Goal: Task Accomplishment & Management: Manage account settings

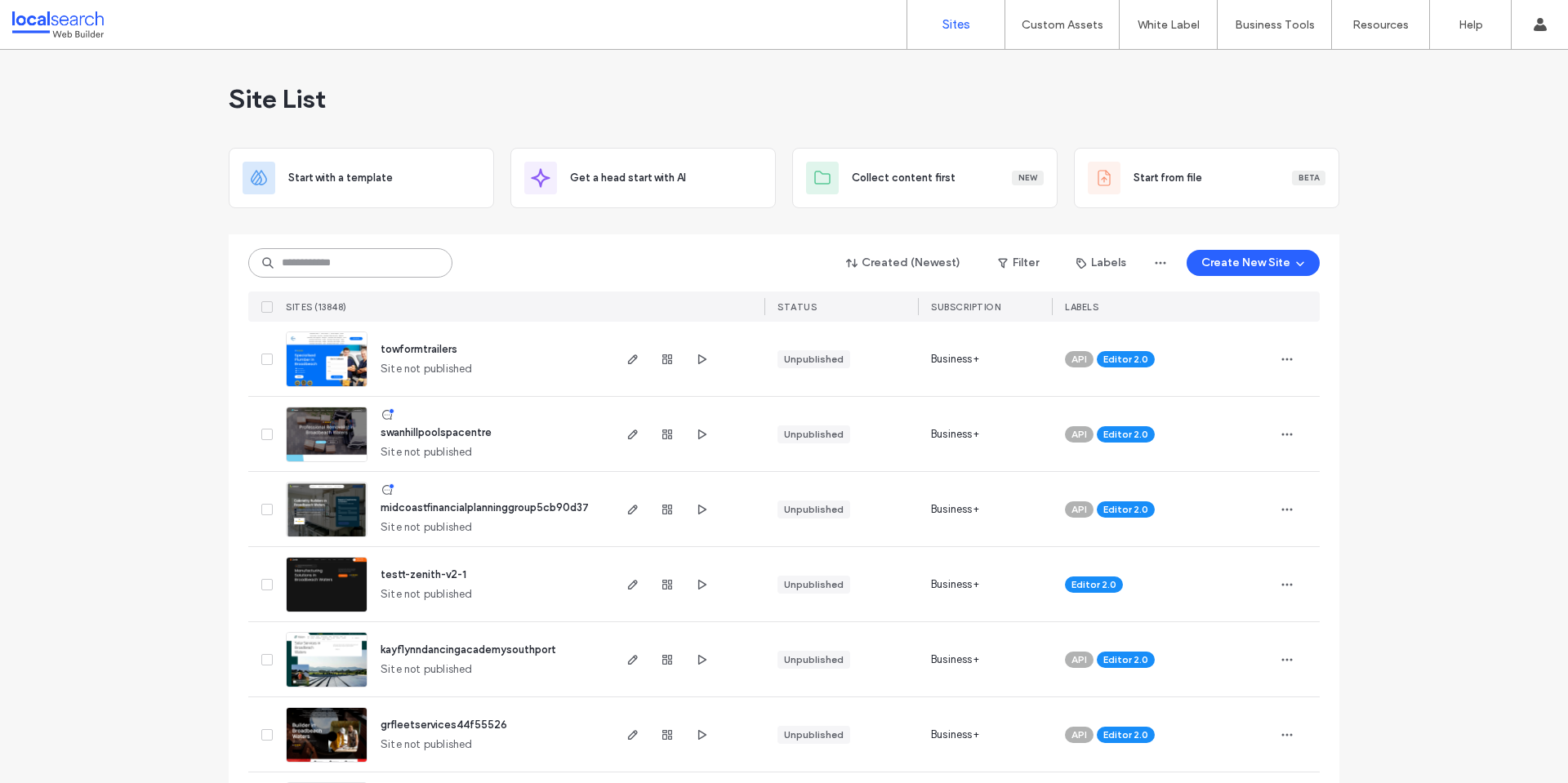
click at [357, 267] on input at bounding box center [351, 263] width 204 height 30
paste input "********"
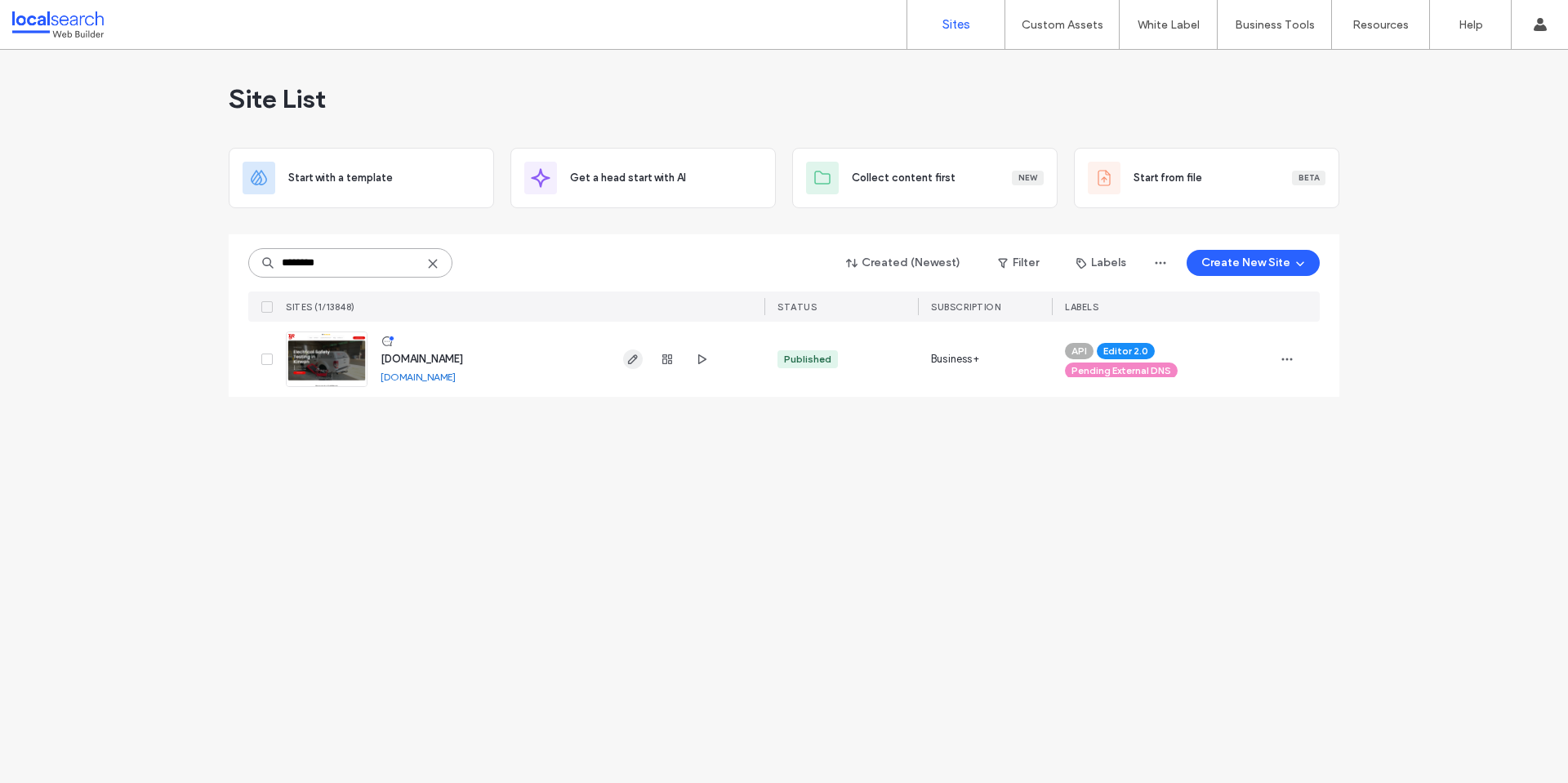
type input "********"
click at [634, 357] on icon "button" at bounding box center [634, 359] width 13 height 13
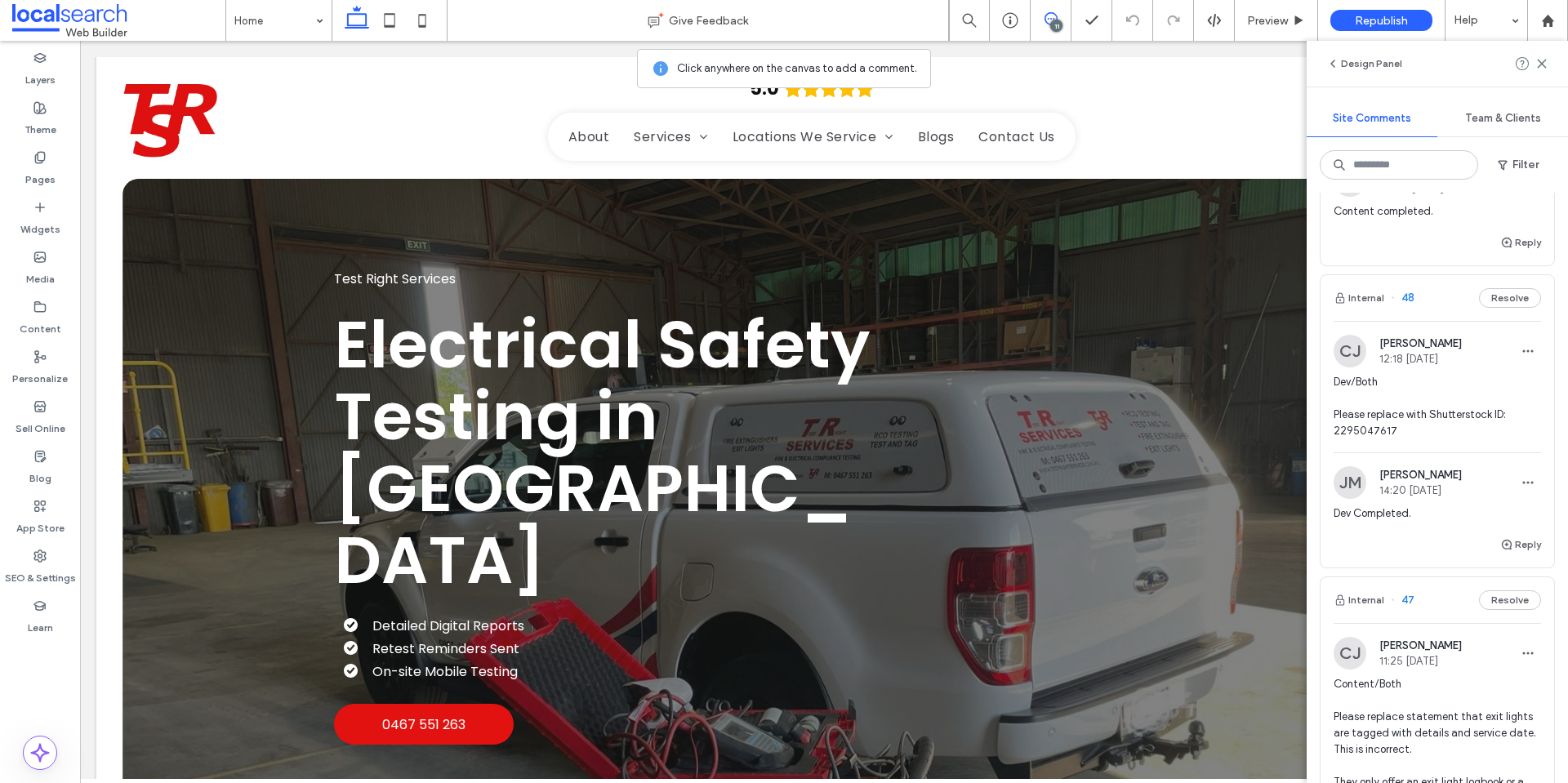
scroll to position [572, 0]
click at [1454, 443] on span "Dev/Both Please replace with Shutterstock ID: 2295047617" at bounding box center [1437, 412] width 207 height 65
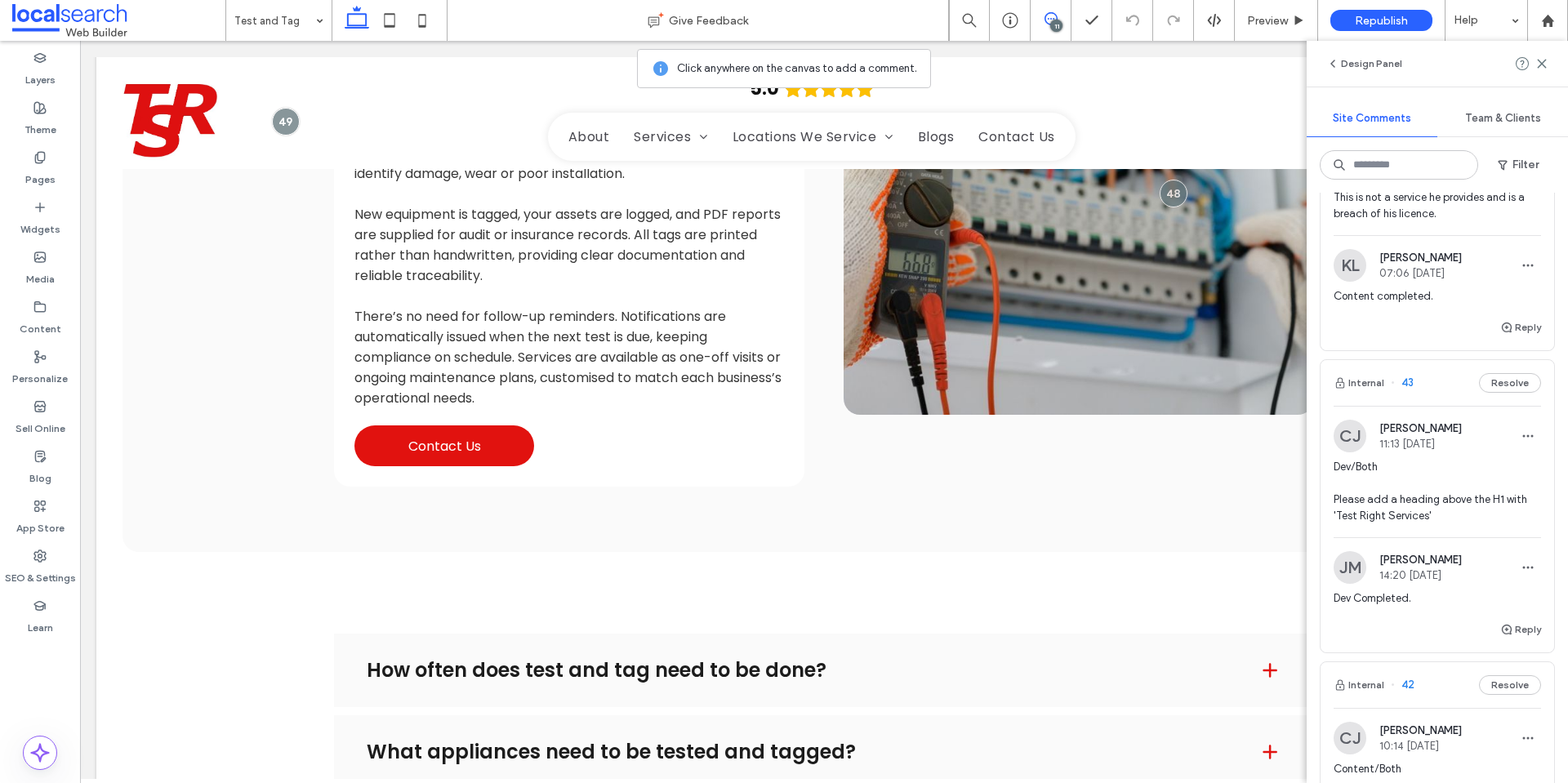
scroll to position [2369, 0]
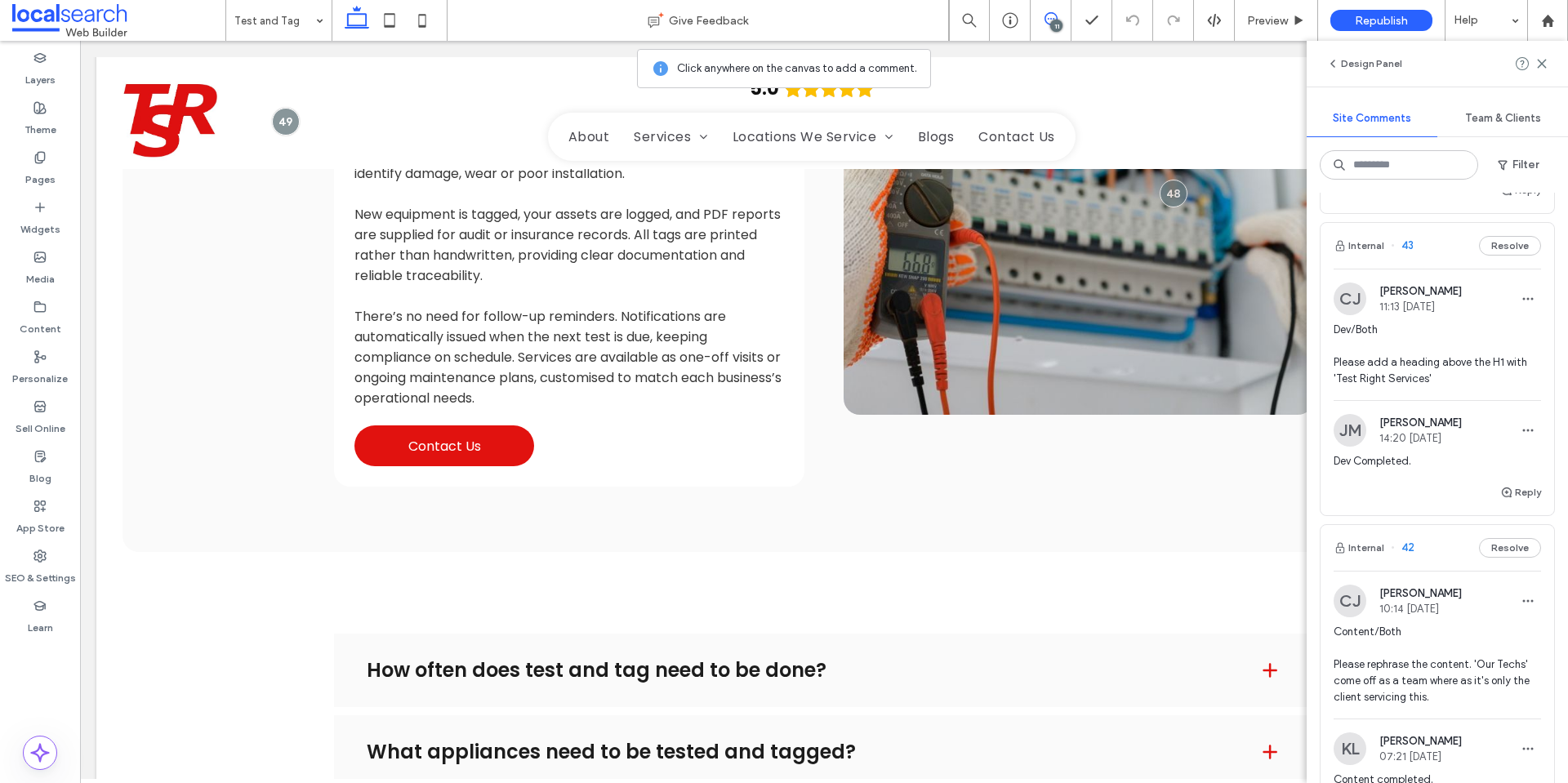
click at [1456, 401] on div "Dev/Both Please add a heading above the H1 with 'Test Right Services'" at bounding box center [1437, 360] width 207 height 78
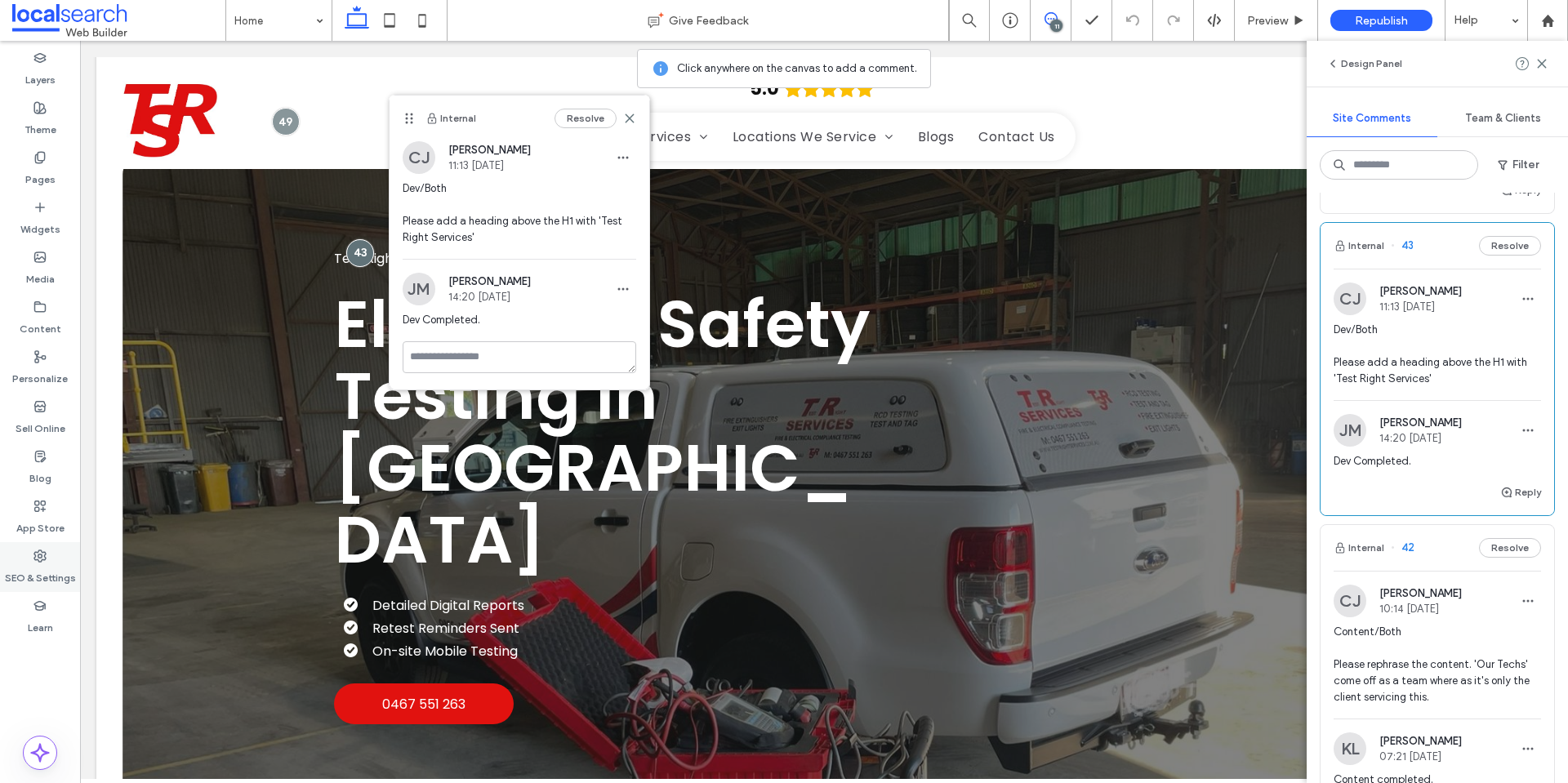
click at [47, 555] on div "SEO & Settings" at bounding box center [39, 567] width 80 height 50
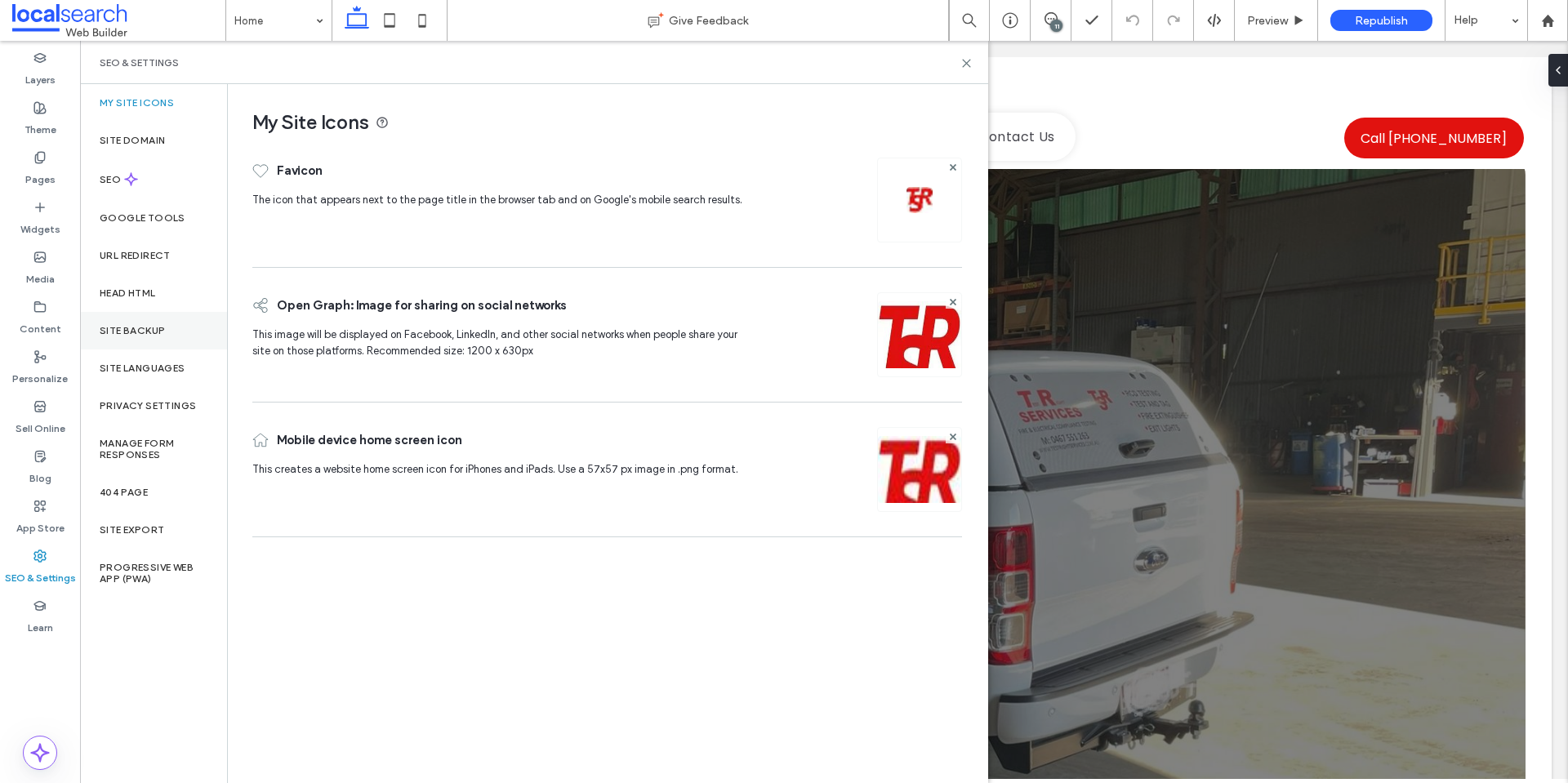
click at [146, 331] on label "Site Backup" at bounding box center [132, 331] width 65 height 12
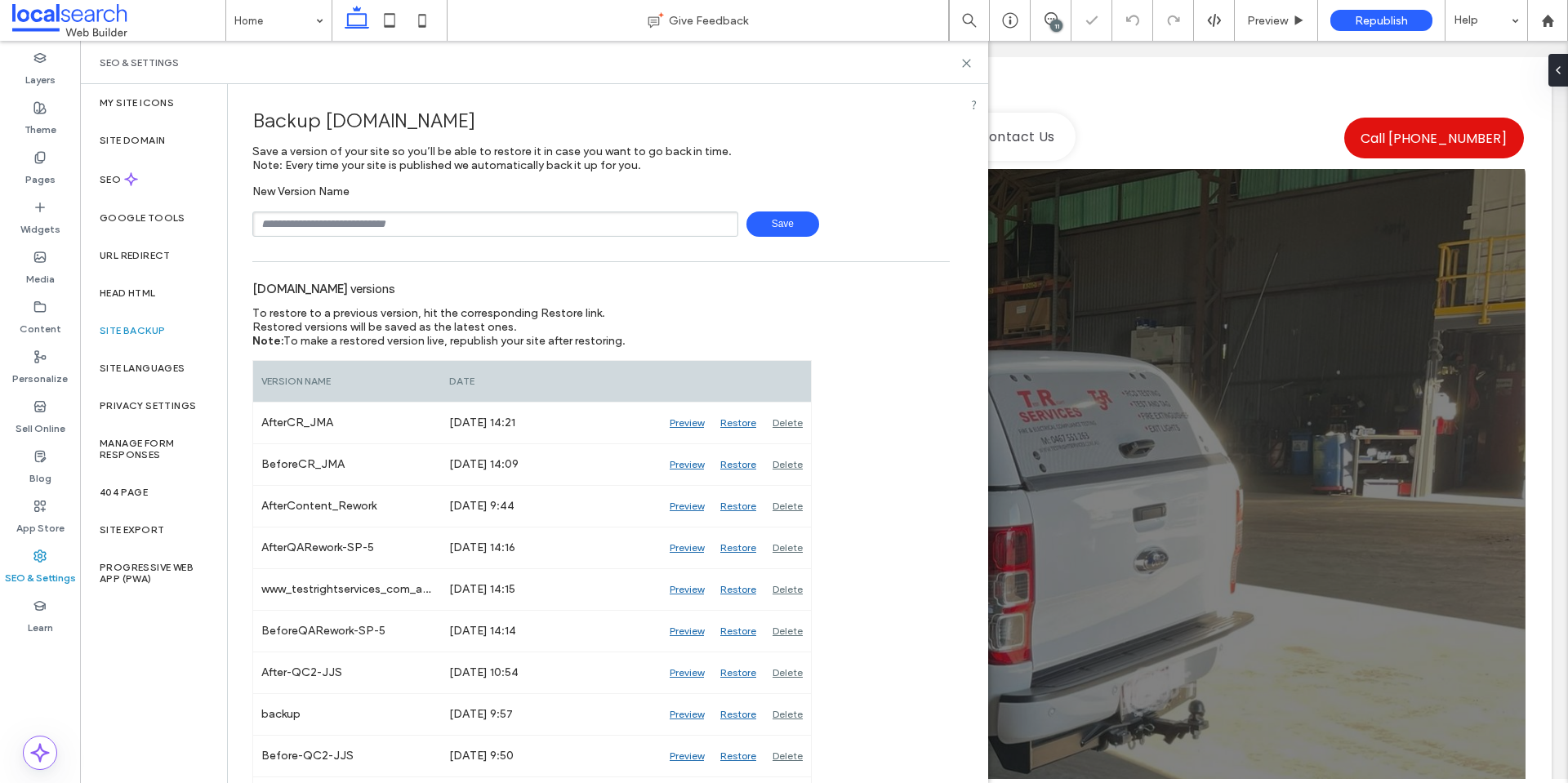
click at [455, 227] on input "text" at bounding box center [495, 224] width 486 height 25
type input "**********"
drag, startPoint x: 831, startPoint y: 213, endPoint x: 787, endPoint y: 216, distance: 44.1
click at [830, 213] on div "**********" at bounding box center [601, 224] width 697 height 25
click at [782, 217] on span "Save" at bounding box center [782, 224] width 72 height 25
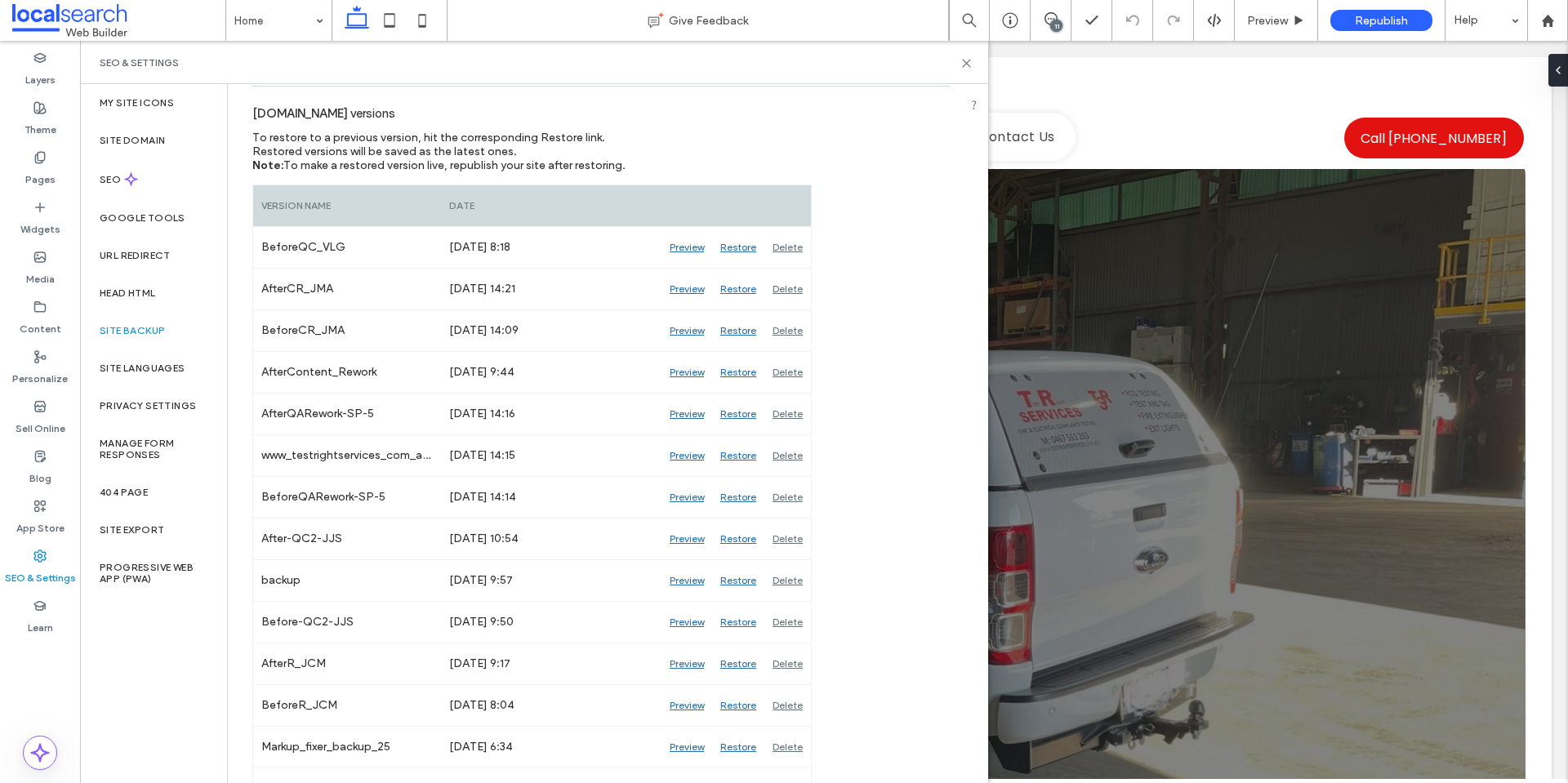
scroll to position [82, 0]
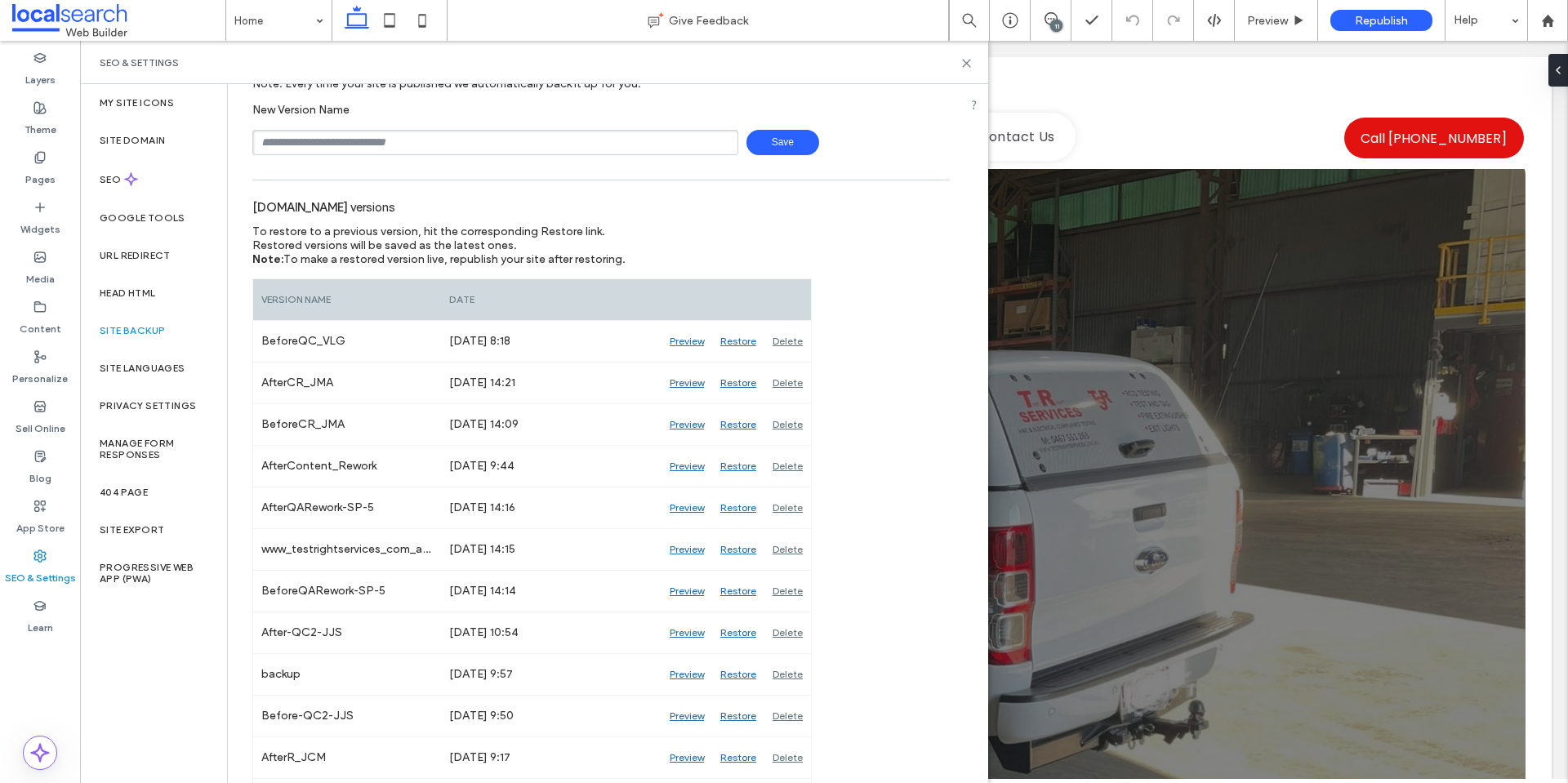
click at [719, 226] on div "To restore to a previous version, hit the corresponding Restore link. Restored …" at bounding box center [504, 245] width 504 height 41
click at [963, 65] on icon at bounding box center [966, 63] width 13 height 13
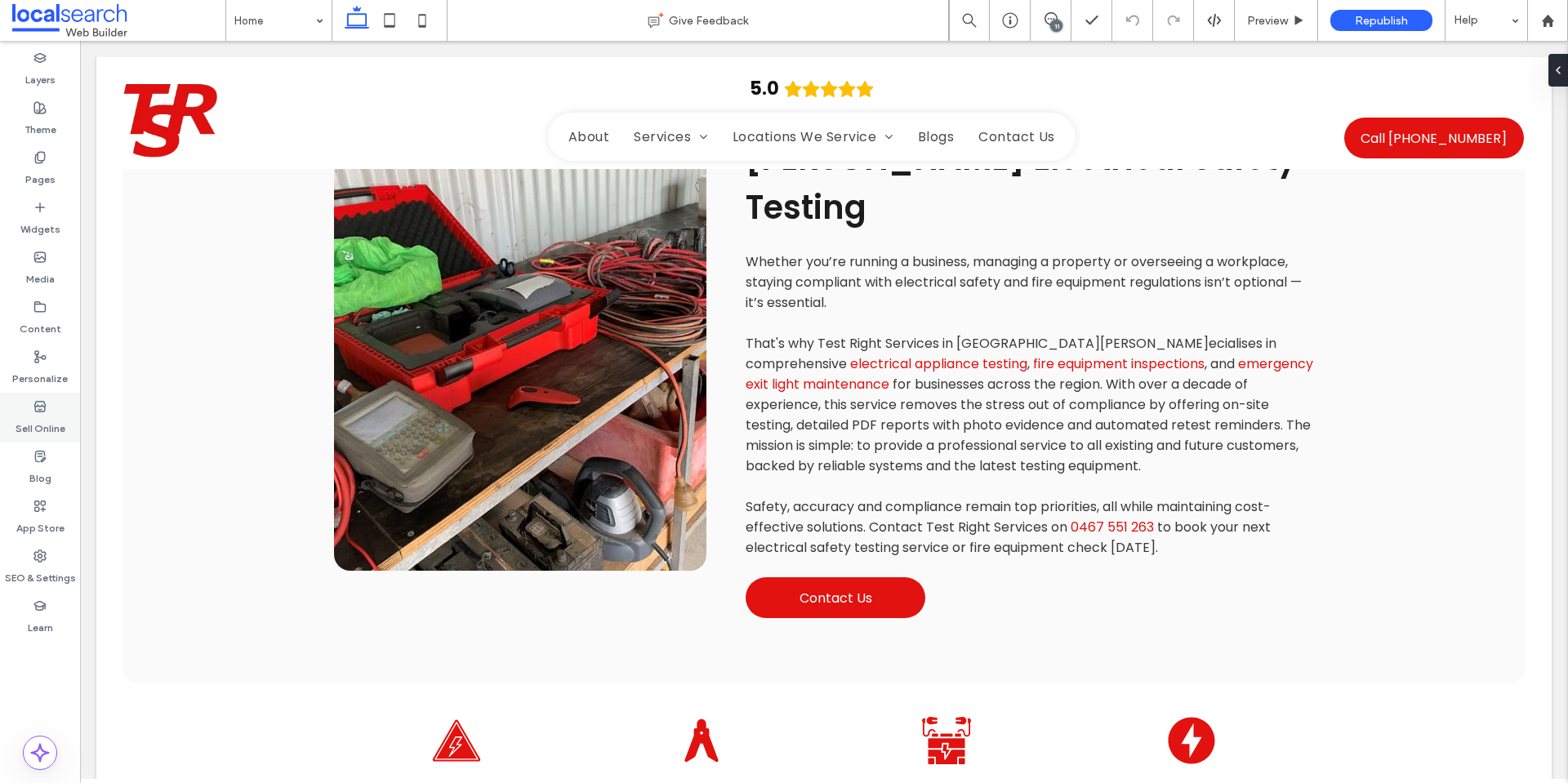
scroll to position [1164, 0]
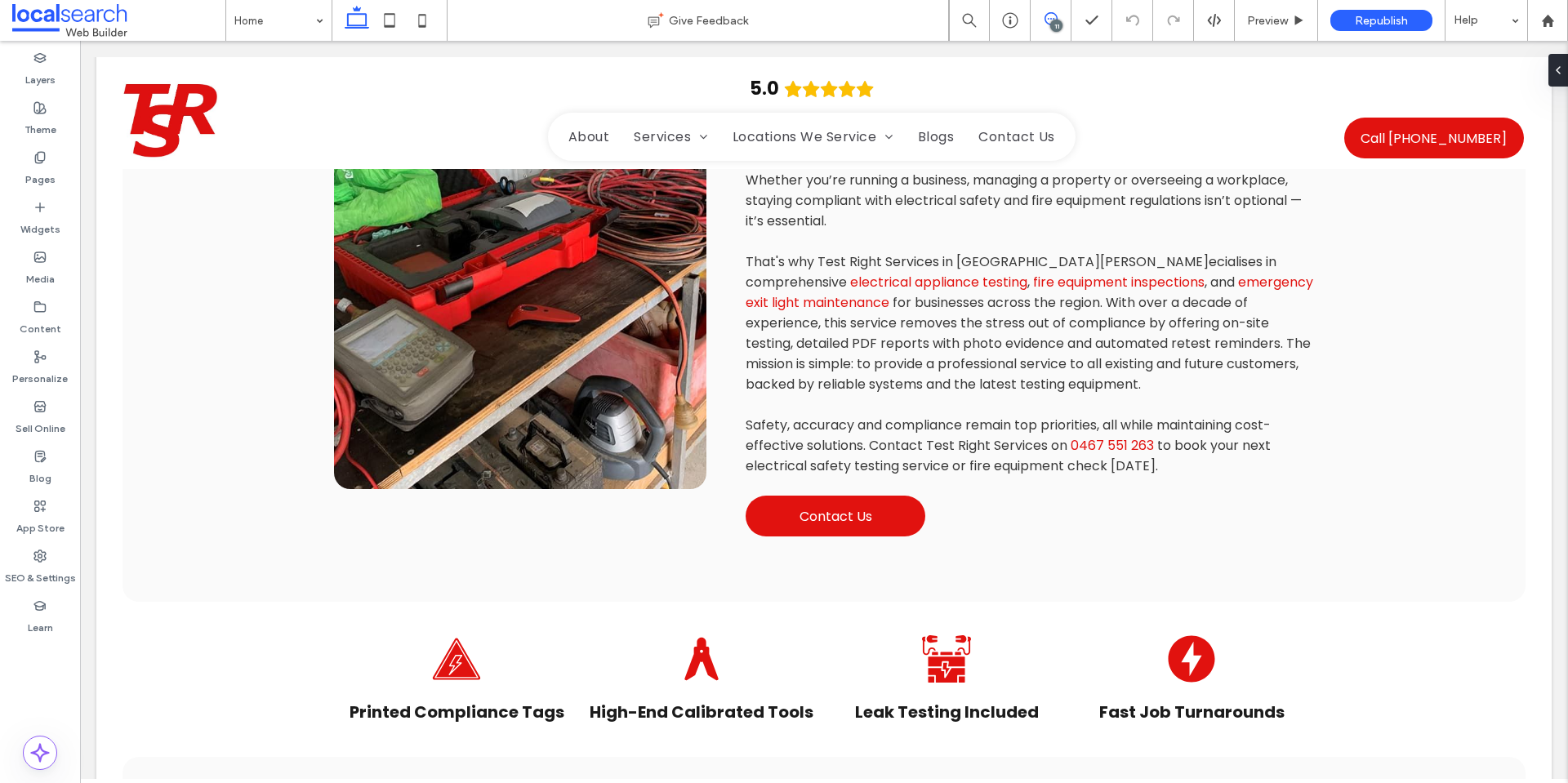
click at [1058, 17] on span at bounding box center [1051, 19] width 40 height 13
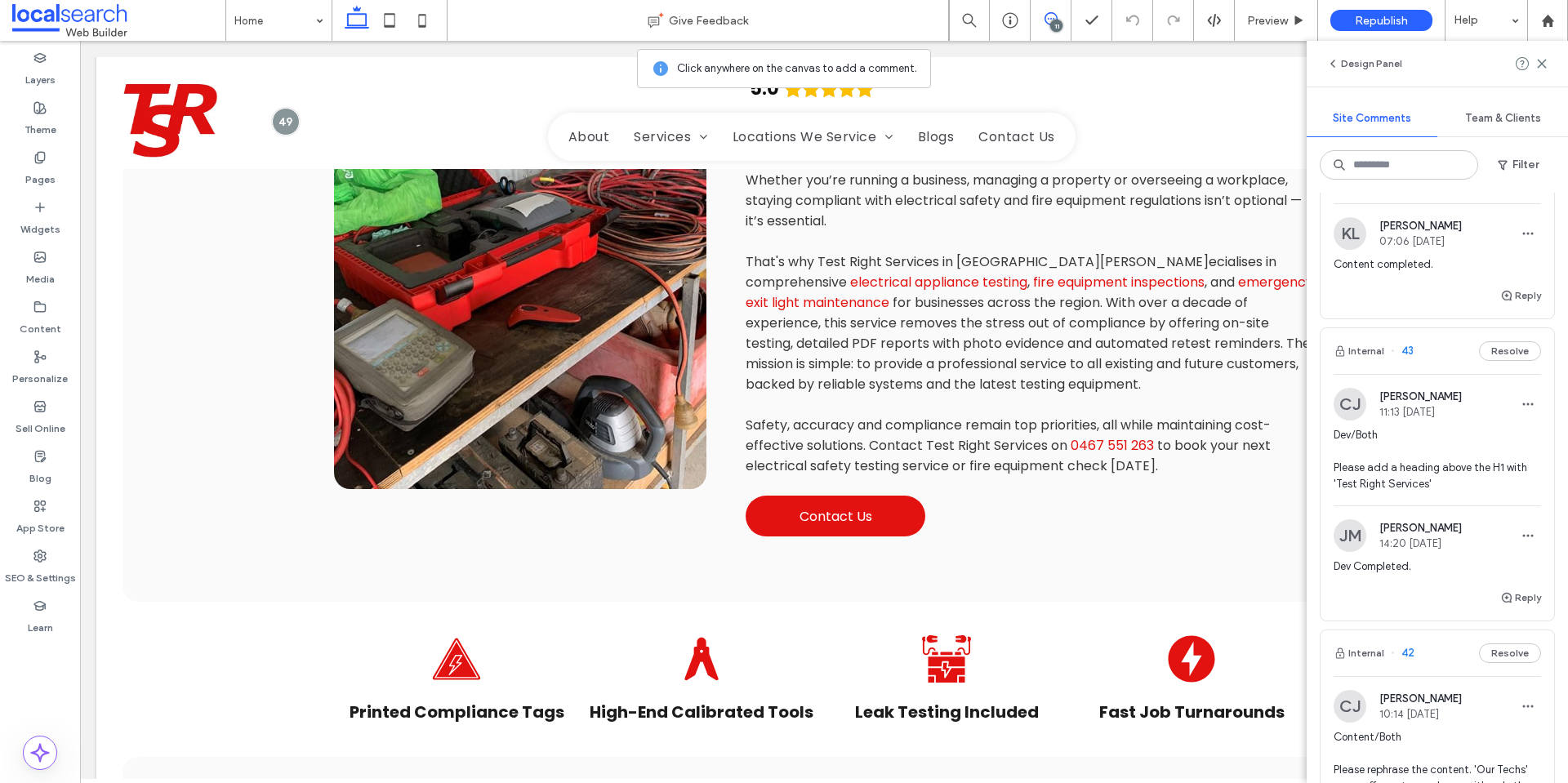
scroll to position [2287, 0]
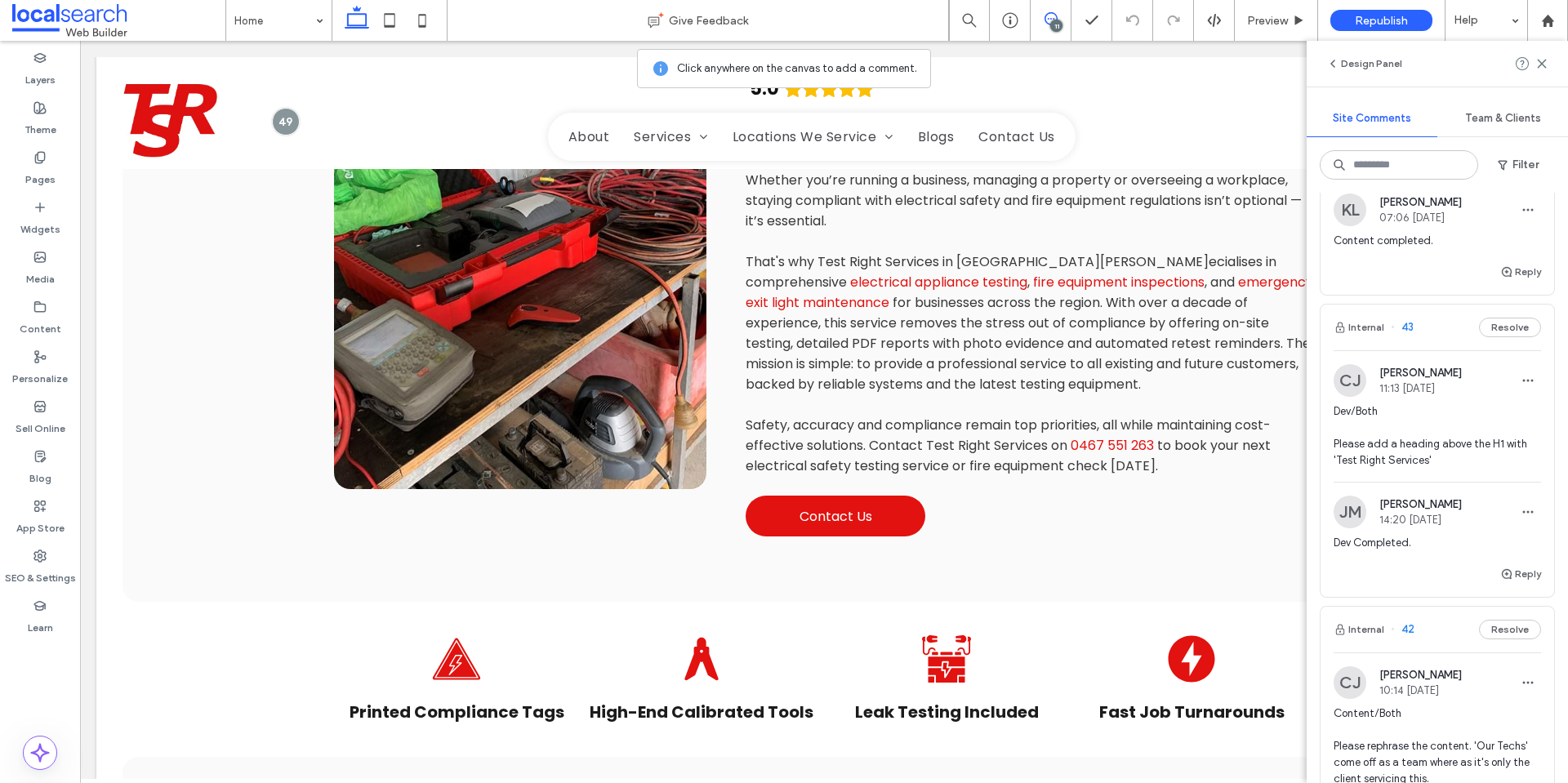
click at [1452, 469] on span "Dev/Both Please add a heading above the H1 with 'Test Right Services'" at bounding box center [1437, 436] width 207 height 65
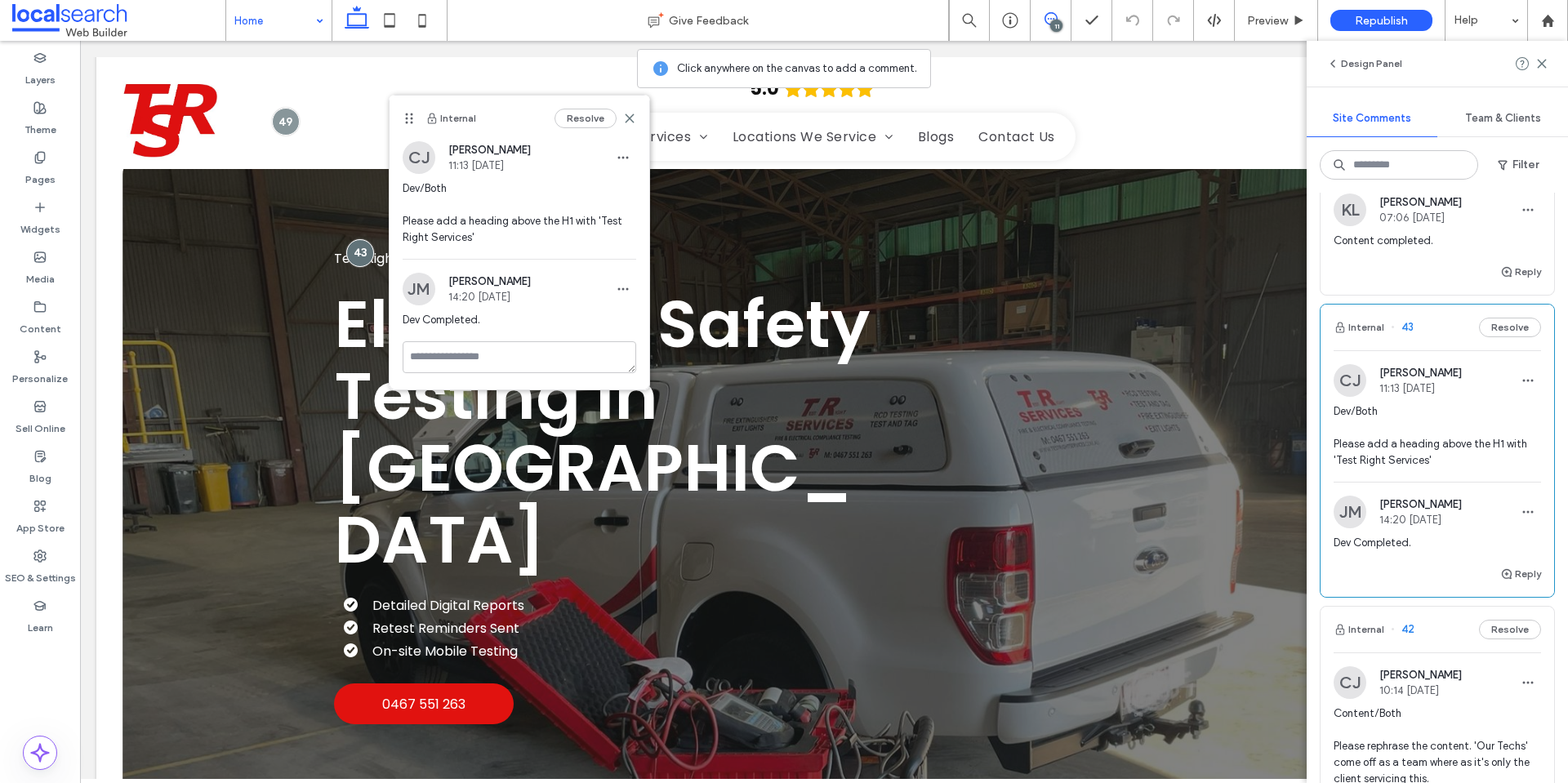
scroll to position [0, 0]
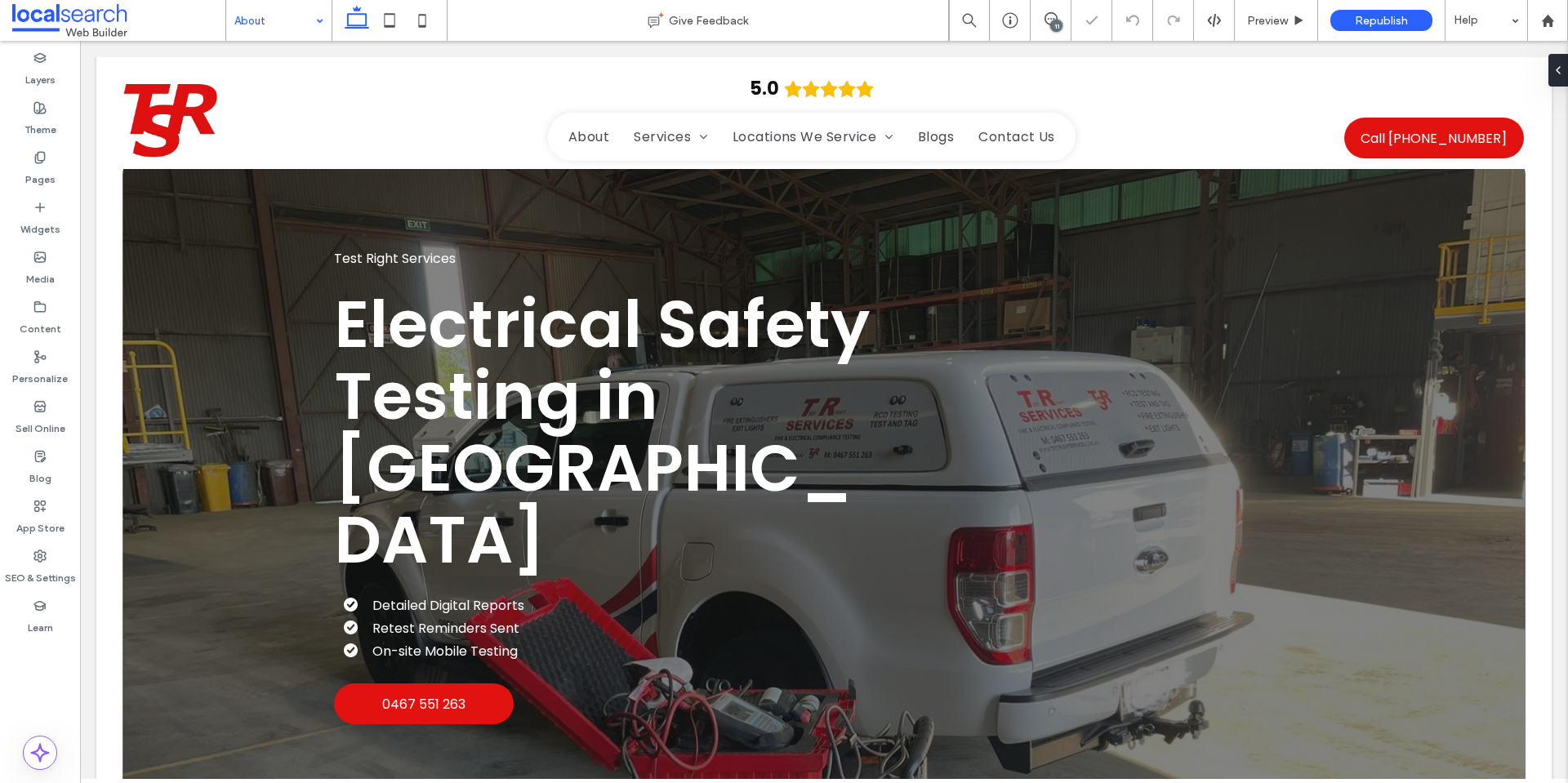
click at [303, 13] on input at bounding box center [274, 20] width 81 height 40
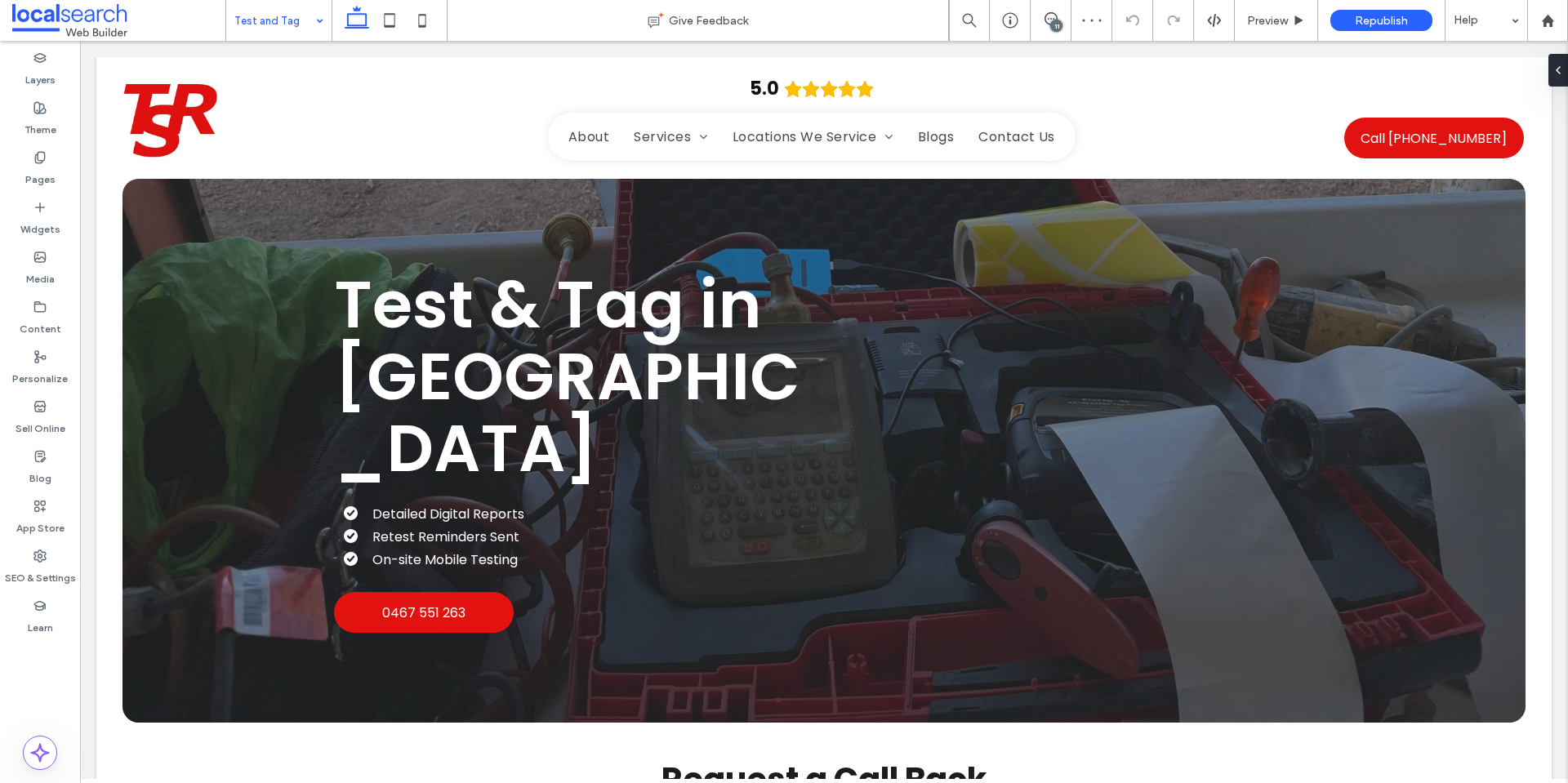
click at [283, 13] on input at bounding box center [274, 20] width 81 height 40
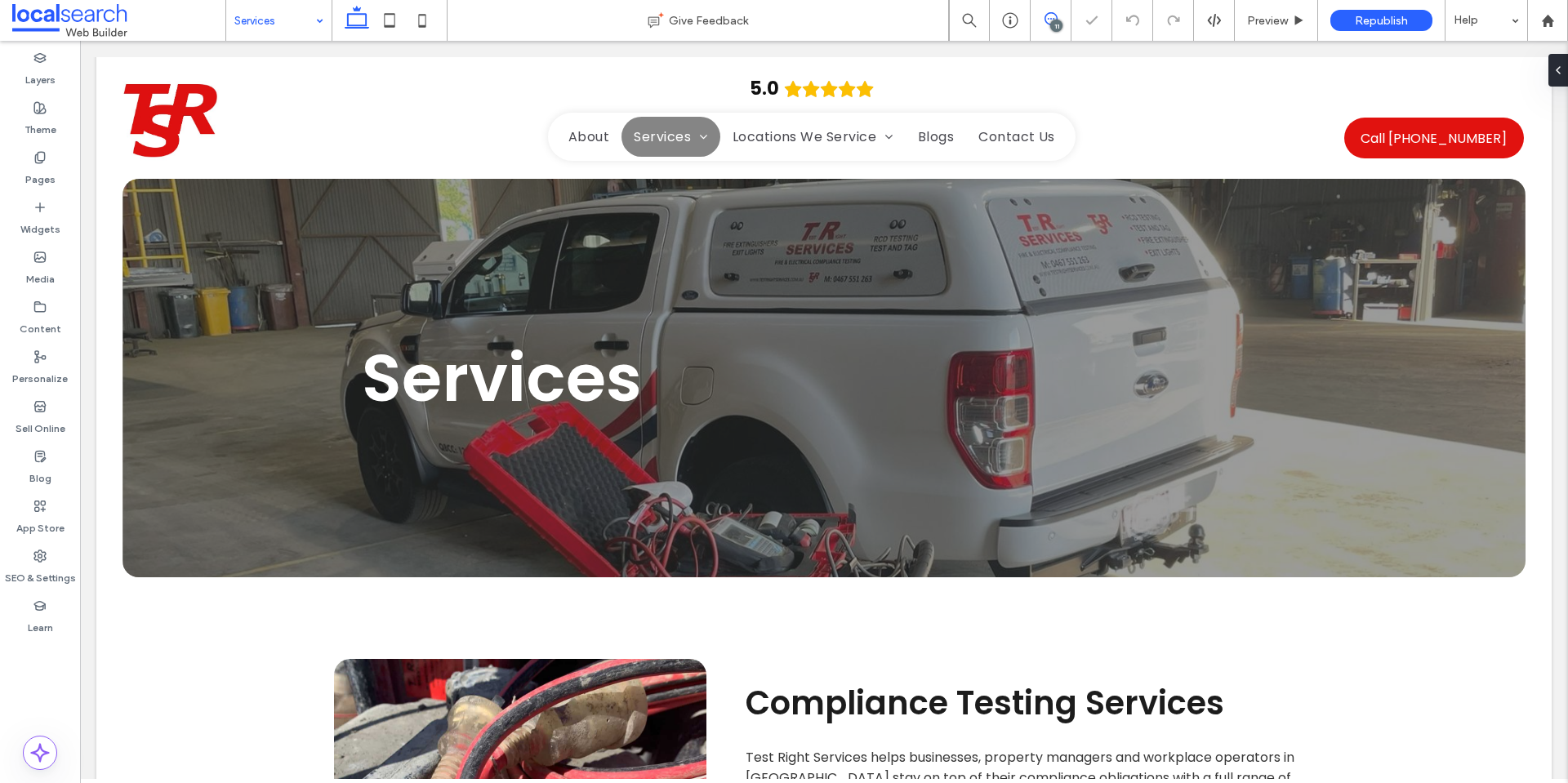
click at [1046, 21] on use at bounding box center [1052, 19] width 13 height 13
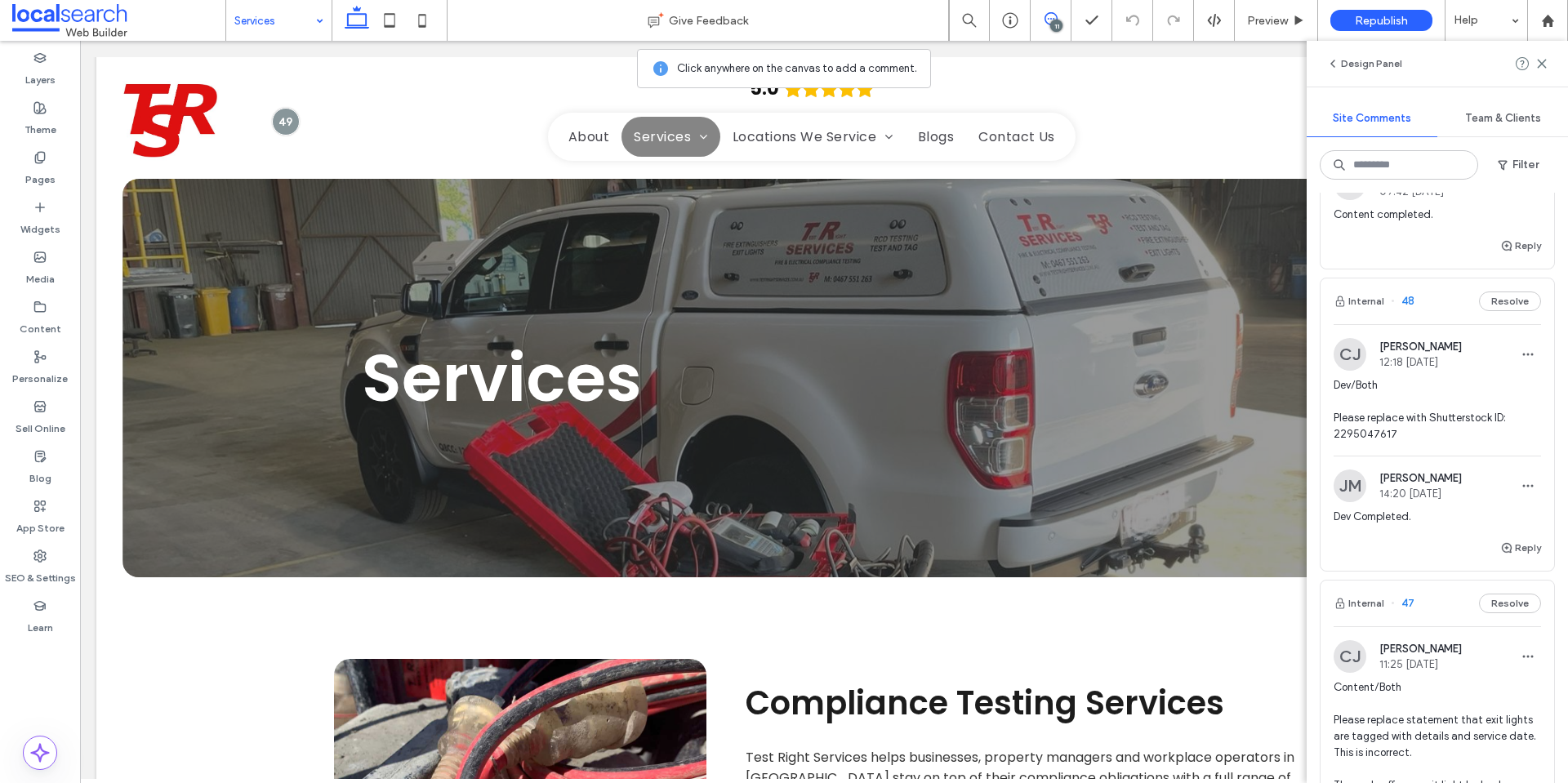
scroll to position [572, 0]
click at [1500, 457] on div "Dev/Both Please replace with Shutterstock ID: 2295047617" at bounding box center [1437, 418] width 207 height 78
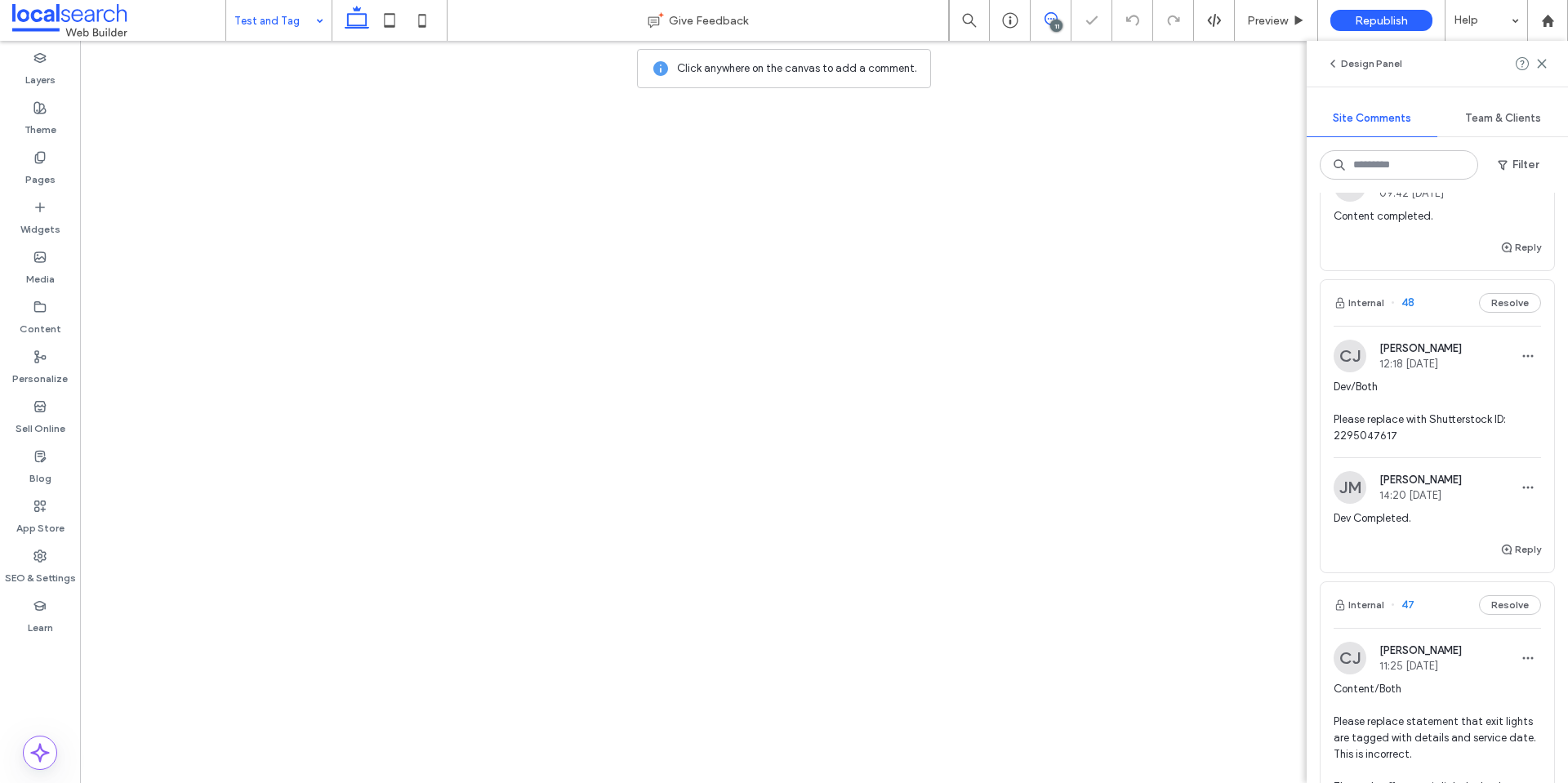
click at [1365, 444] on span "Dev/Both Please replace with Shutterstock ID: 2295047617" at bounding box center [1437, 412] width 207 height 65
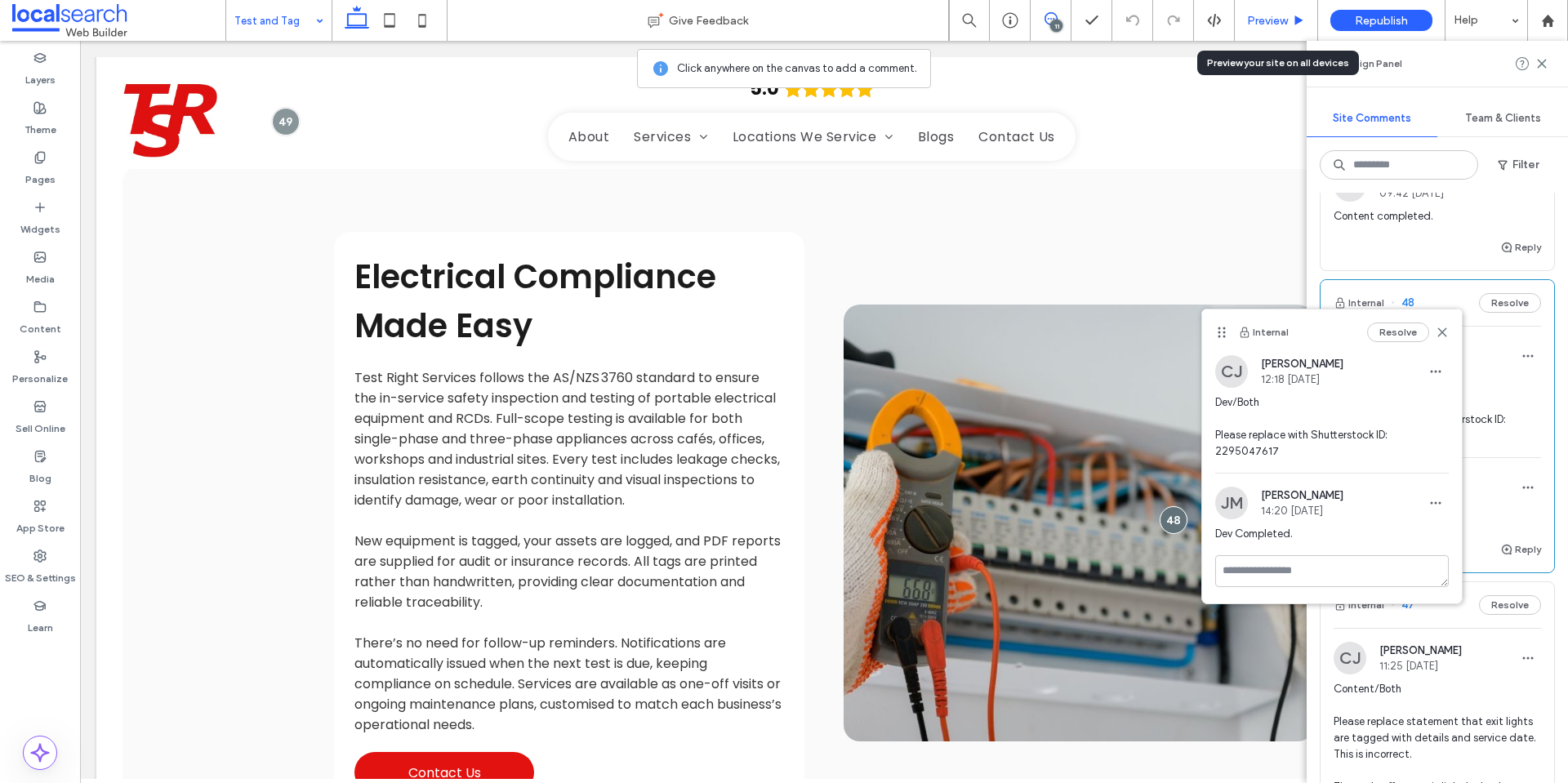
click at [1267, 22] on span "Preview" at bounding box center [1267, 20] width 40 height 13
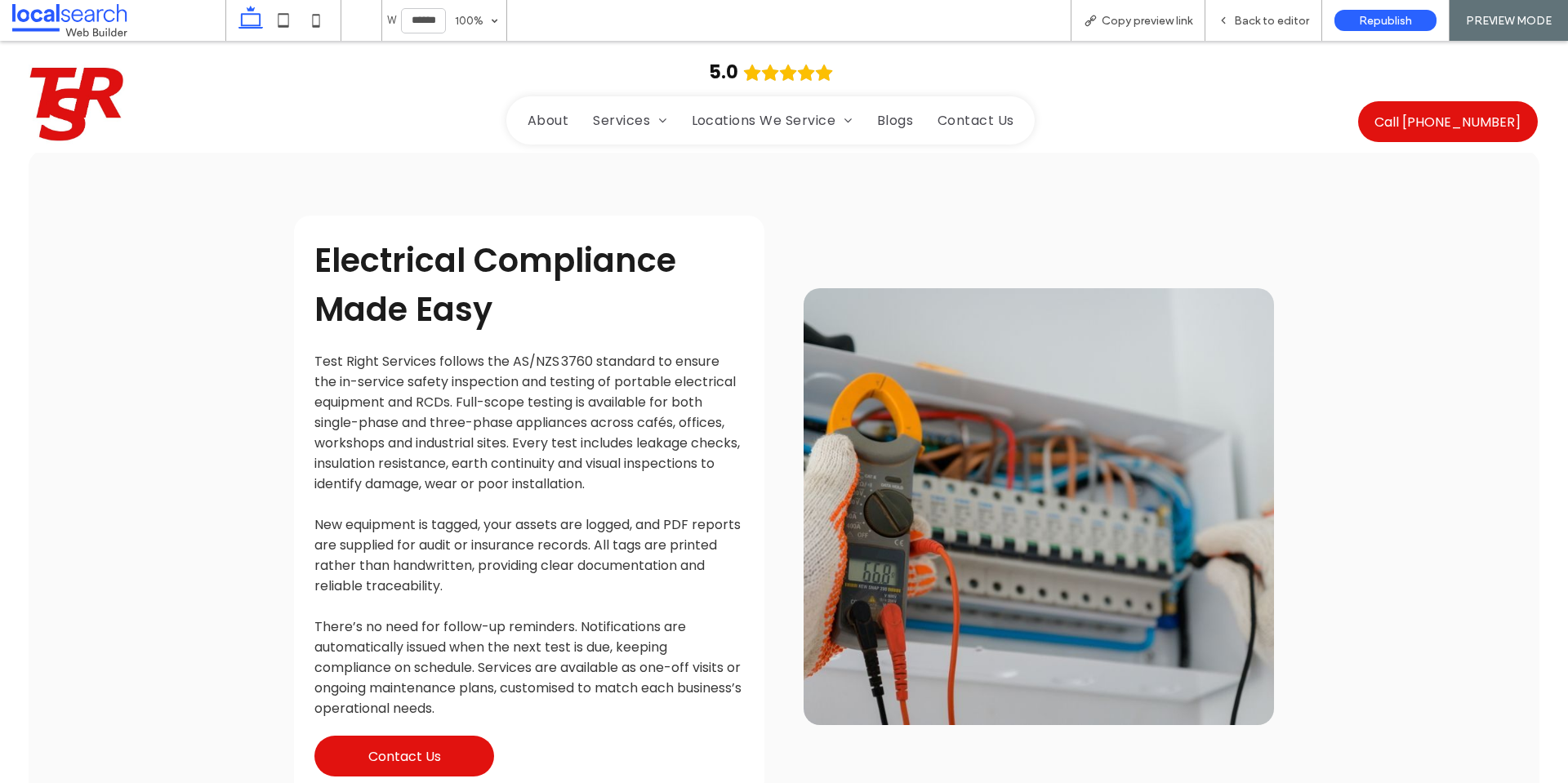
scroll to position [1369, 0]
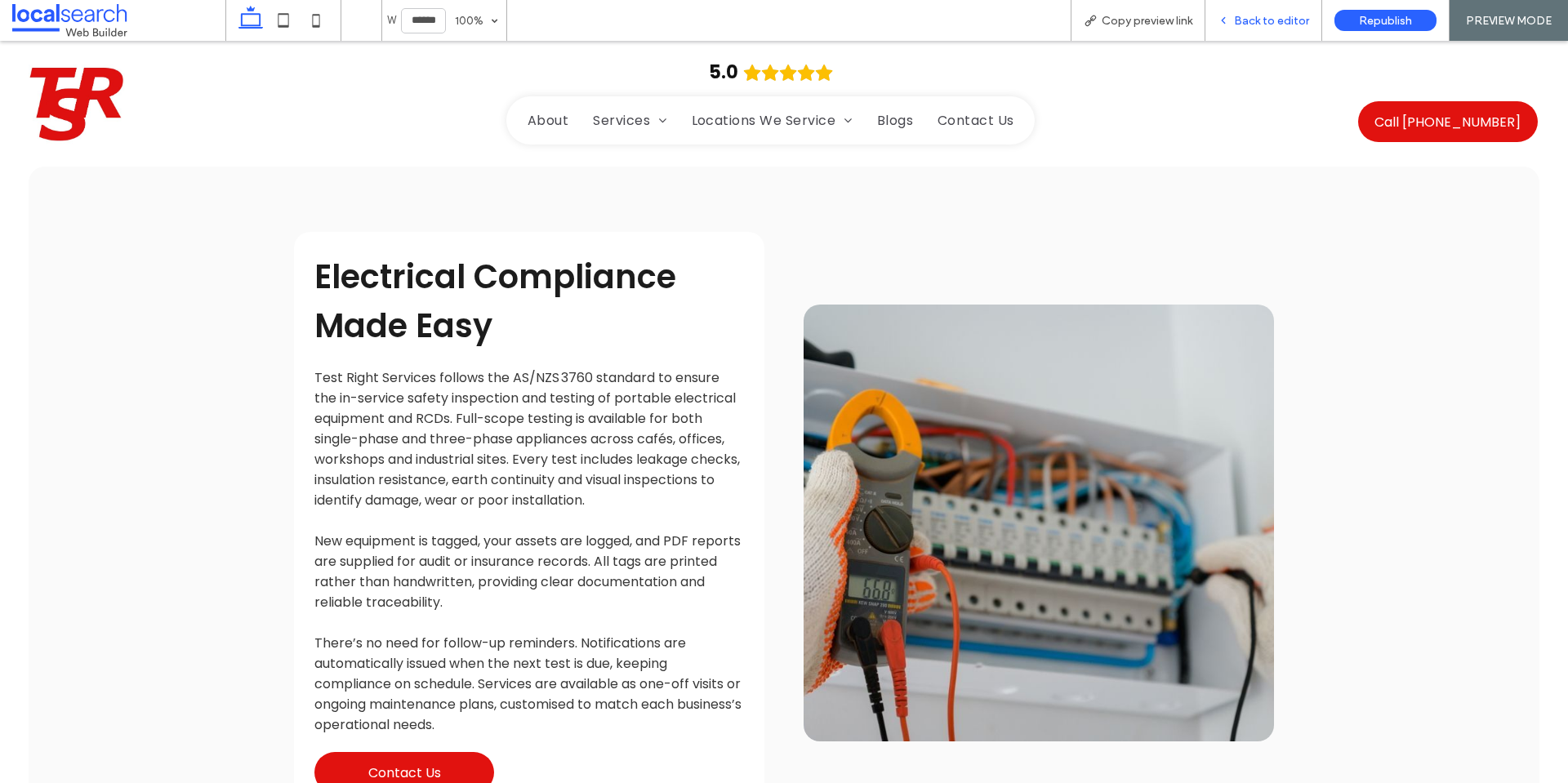
click at [1245, 25] on span "Back to editor" at bounding box center [1272, 20] width 75 height 13
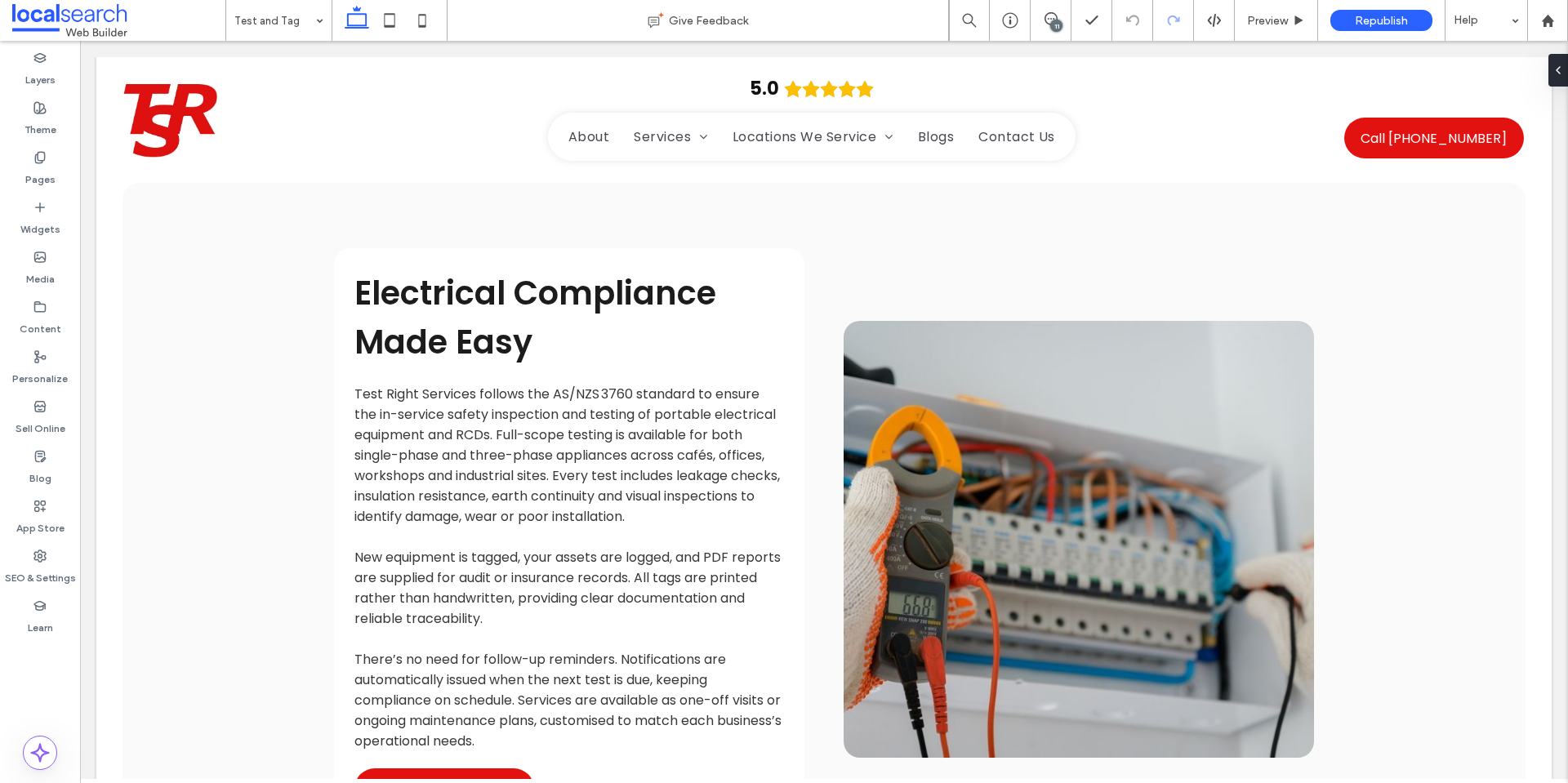
scroll to position [1385, 0]
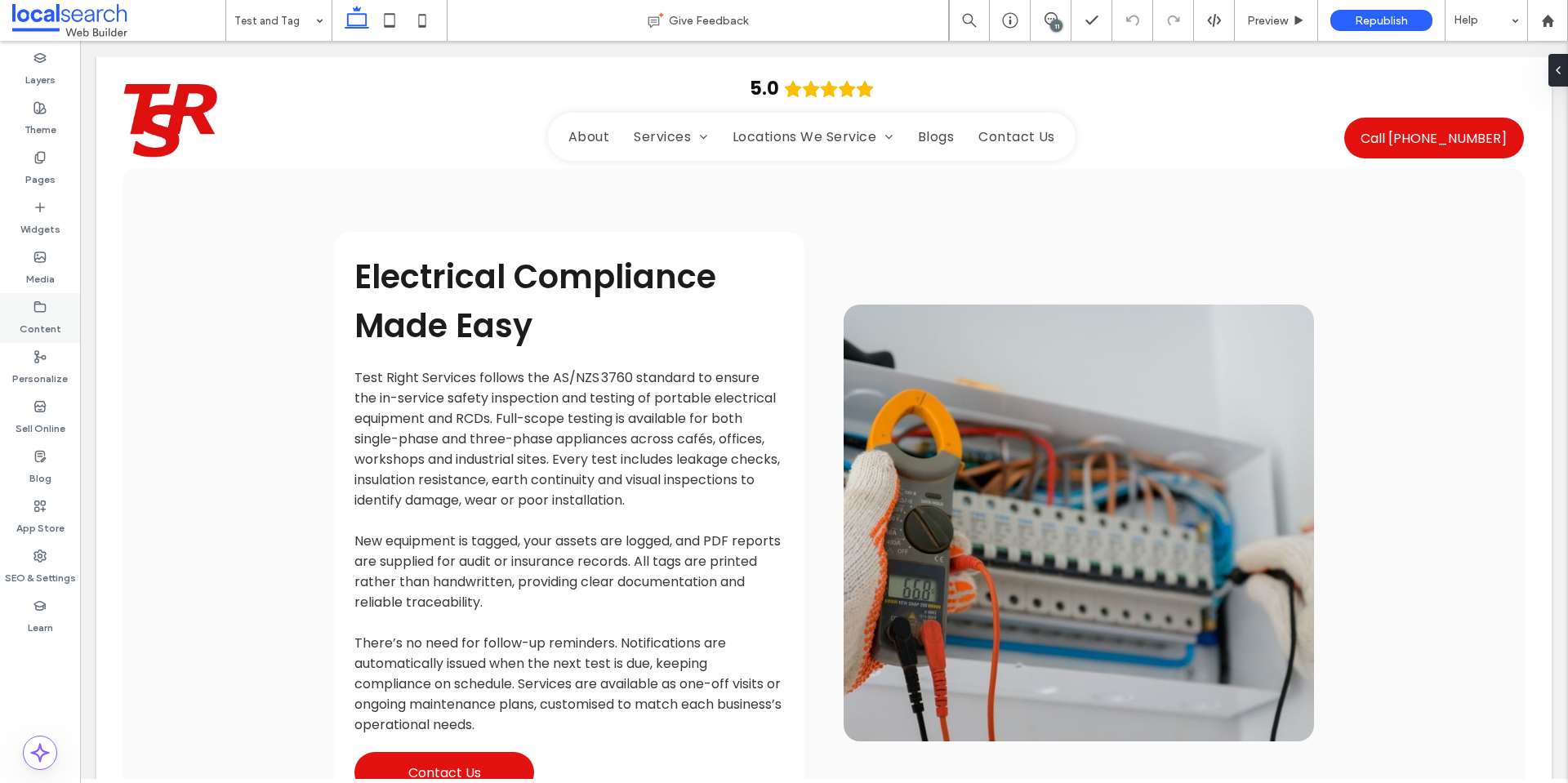
click at [41, 300] on icon at bounding box center [40, 307] width 13 height 13
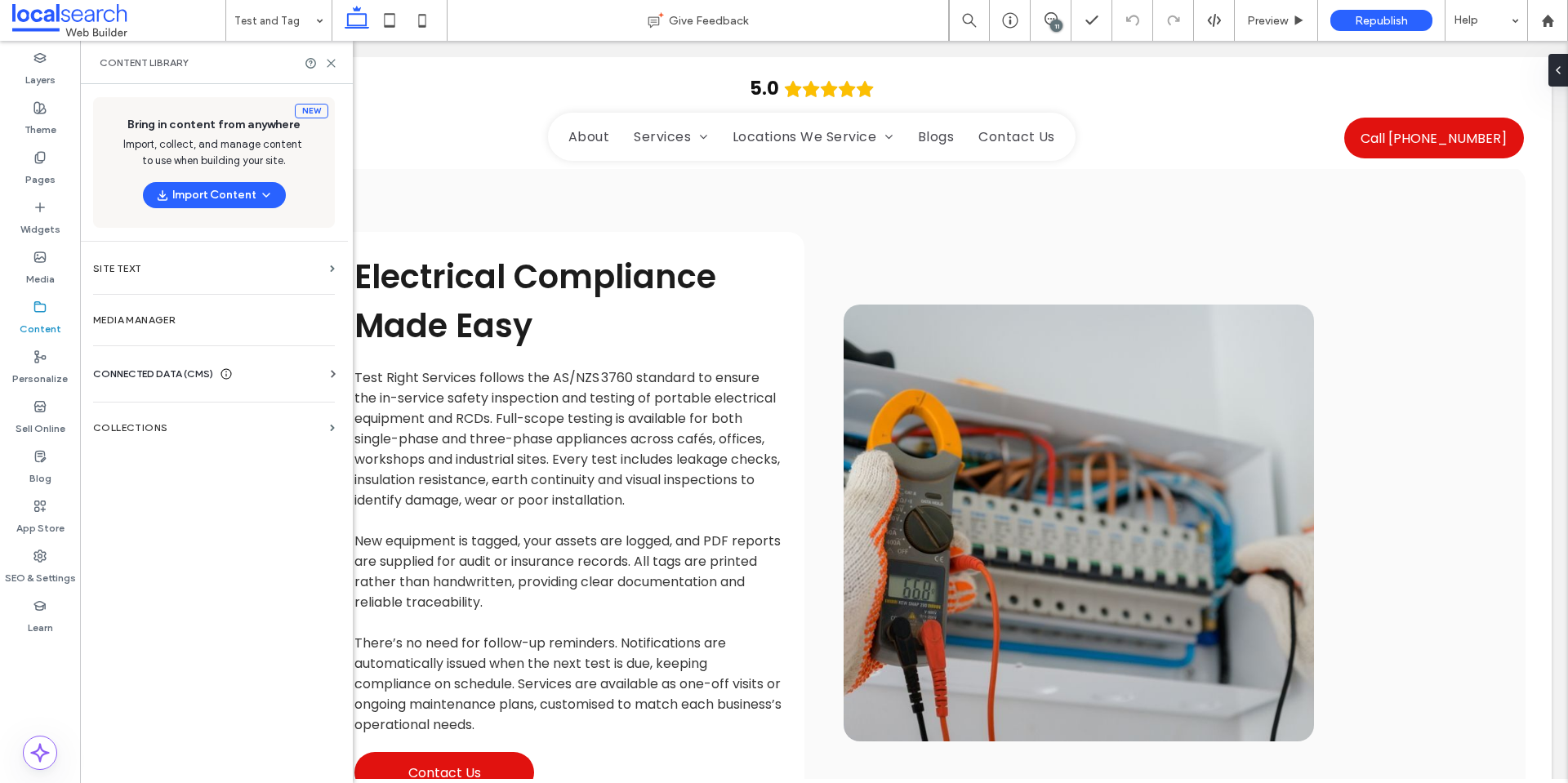
click at [170, 376] on span "CONNECTED DATA (CMS)" at bounding box center [153, 374] width 120 height 16
click at [166, 408] on label "Business Info" at bounding box center [217, 414] width 222 height 12
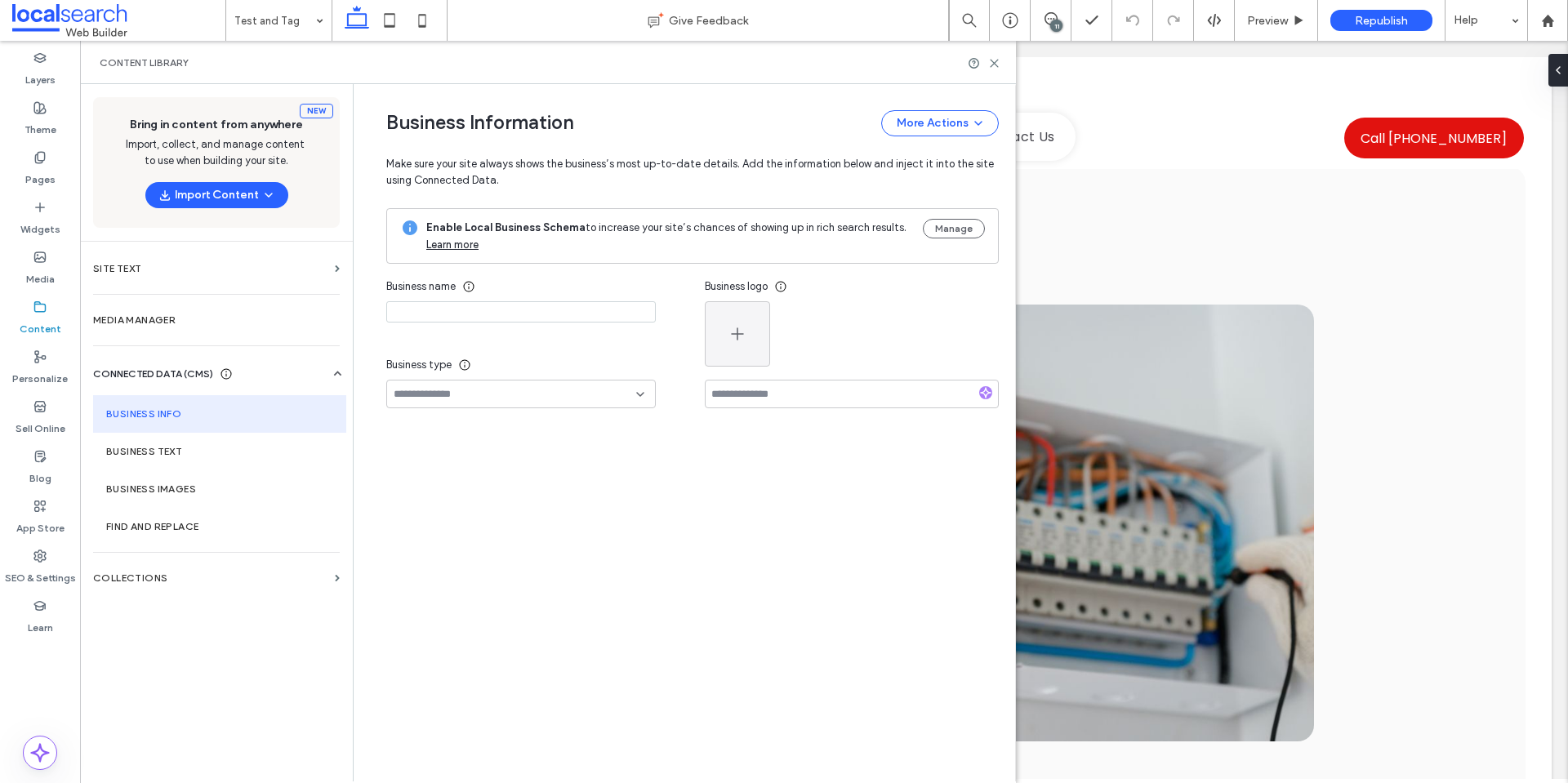
type input "**********"
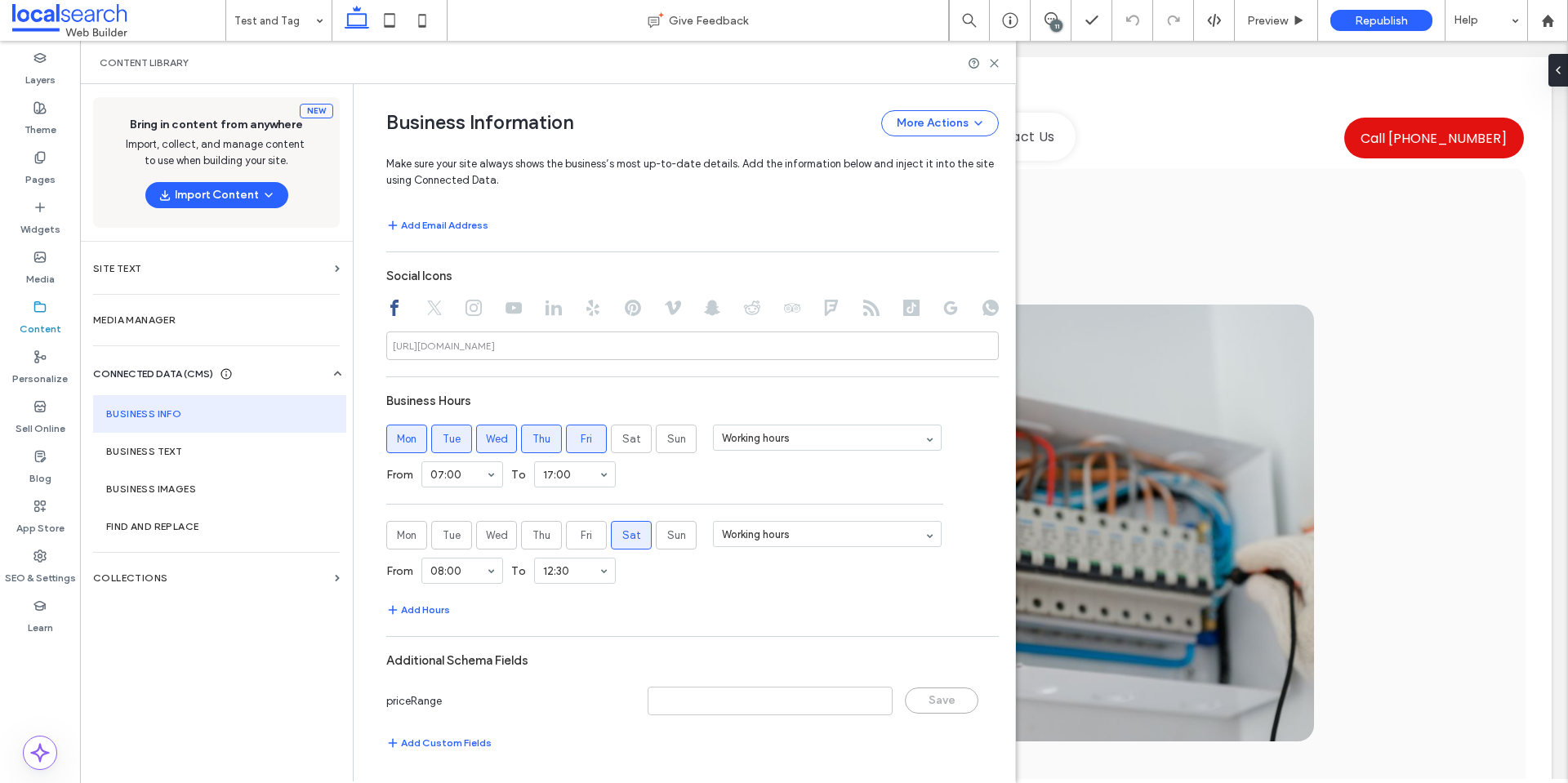
scroll to position [416, 0]
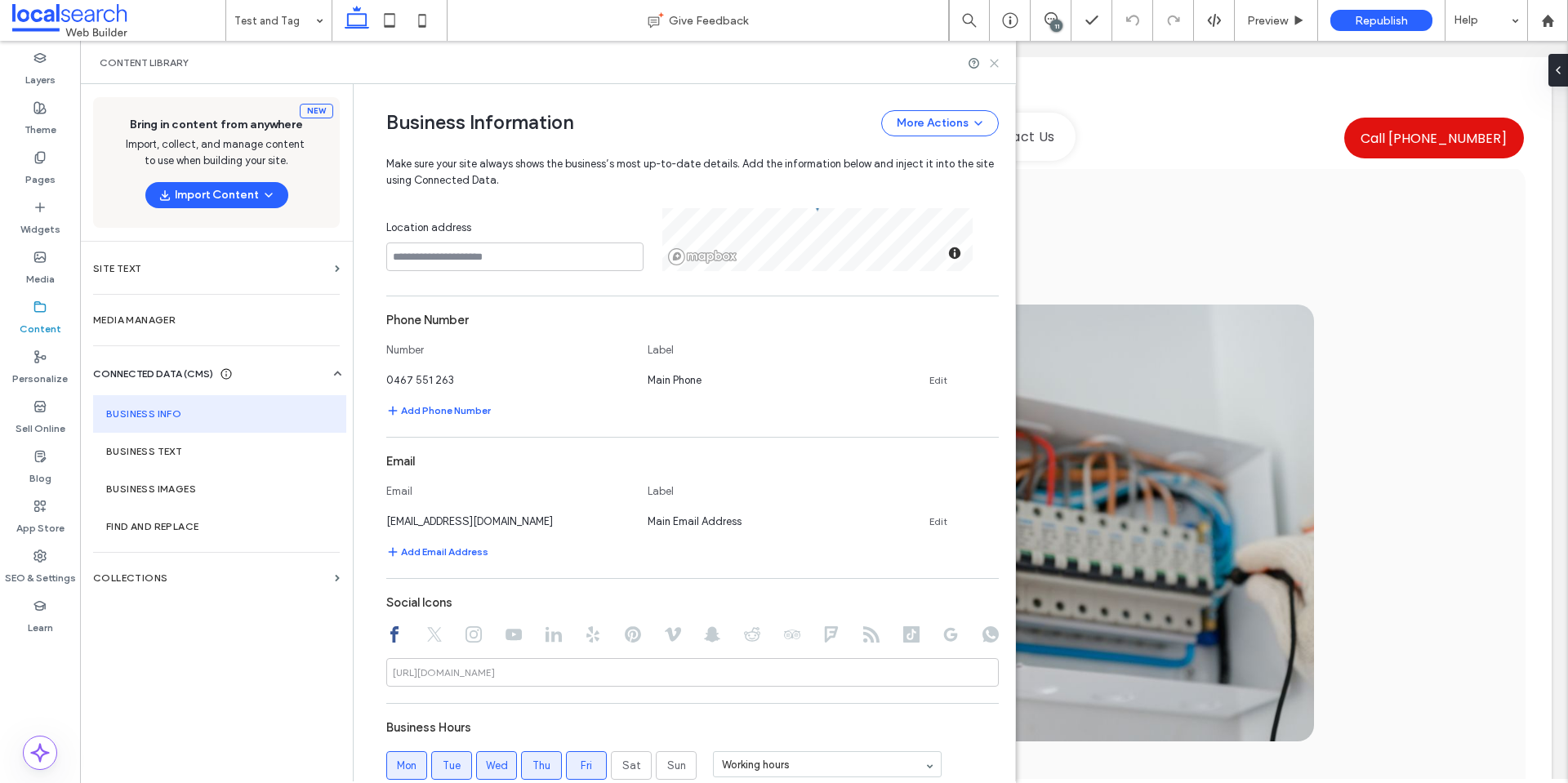
click at [999, 60] on icon at bounding box center [994, 63] width 13 height 13
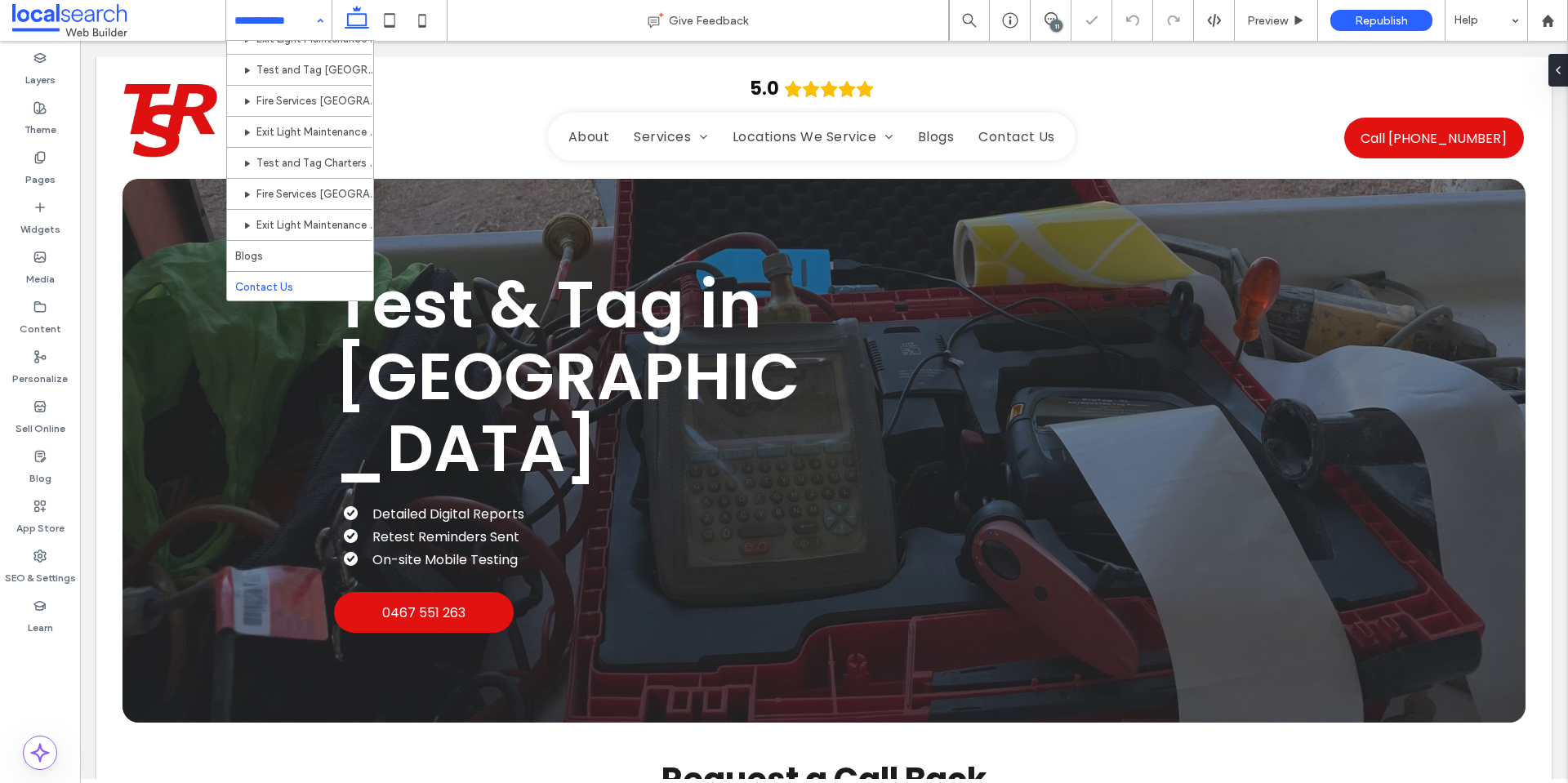
scroll to position [0, 0]
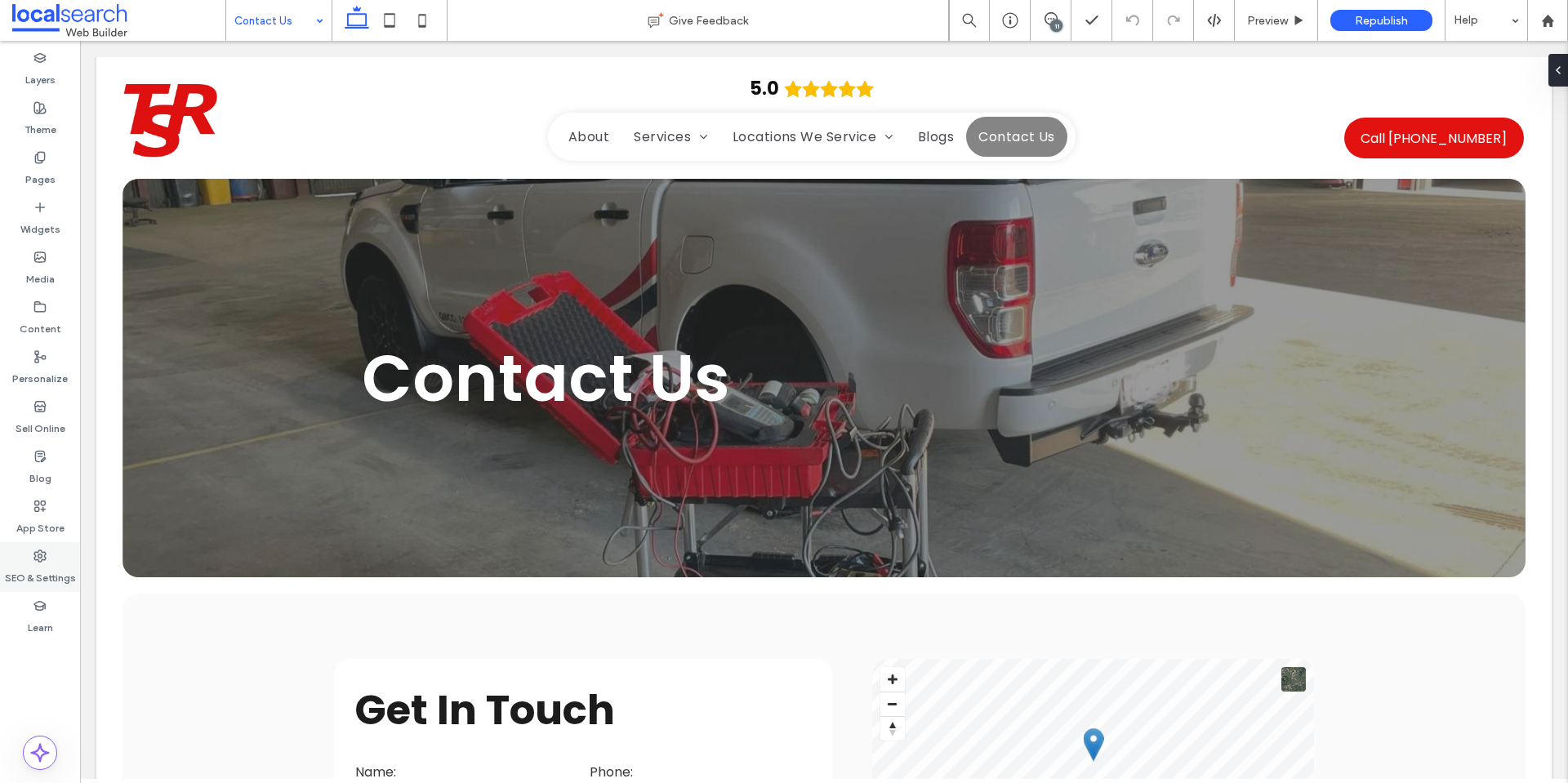
click at [38, 568] on label "SEO & Settings" at bounding box center [40, 574] width 71 height 23
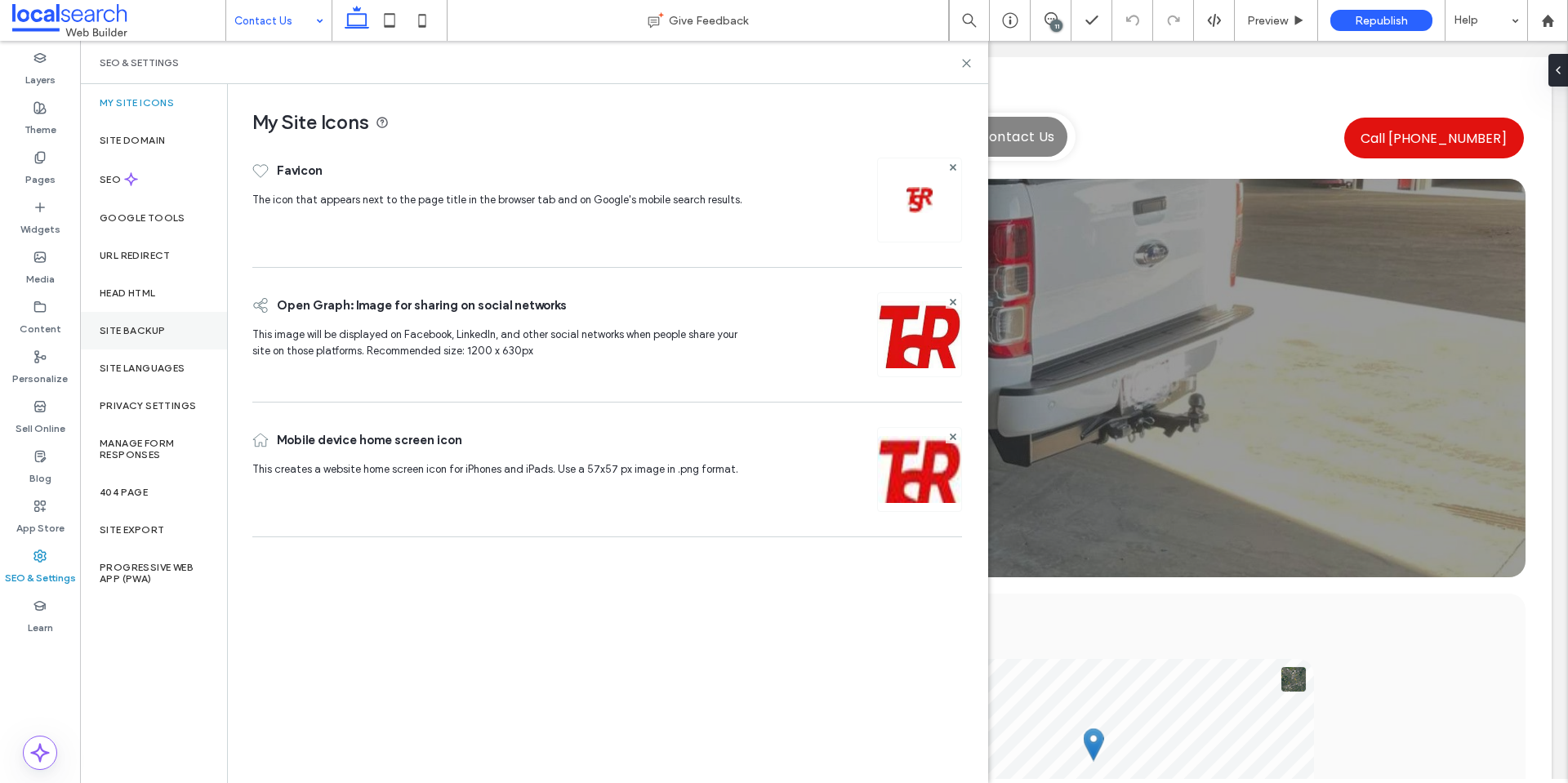
click at [155, 331] on label "Site Backup" at bounding box center [132, 331] width 65 height 12
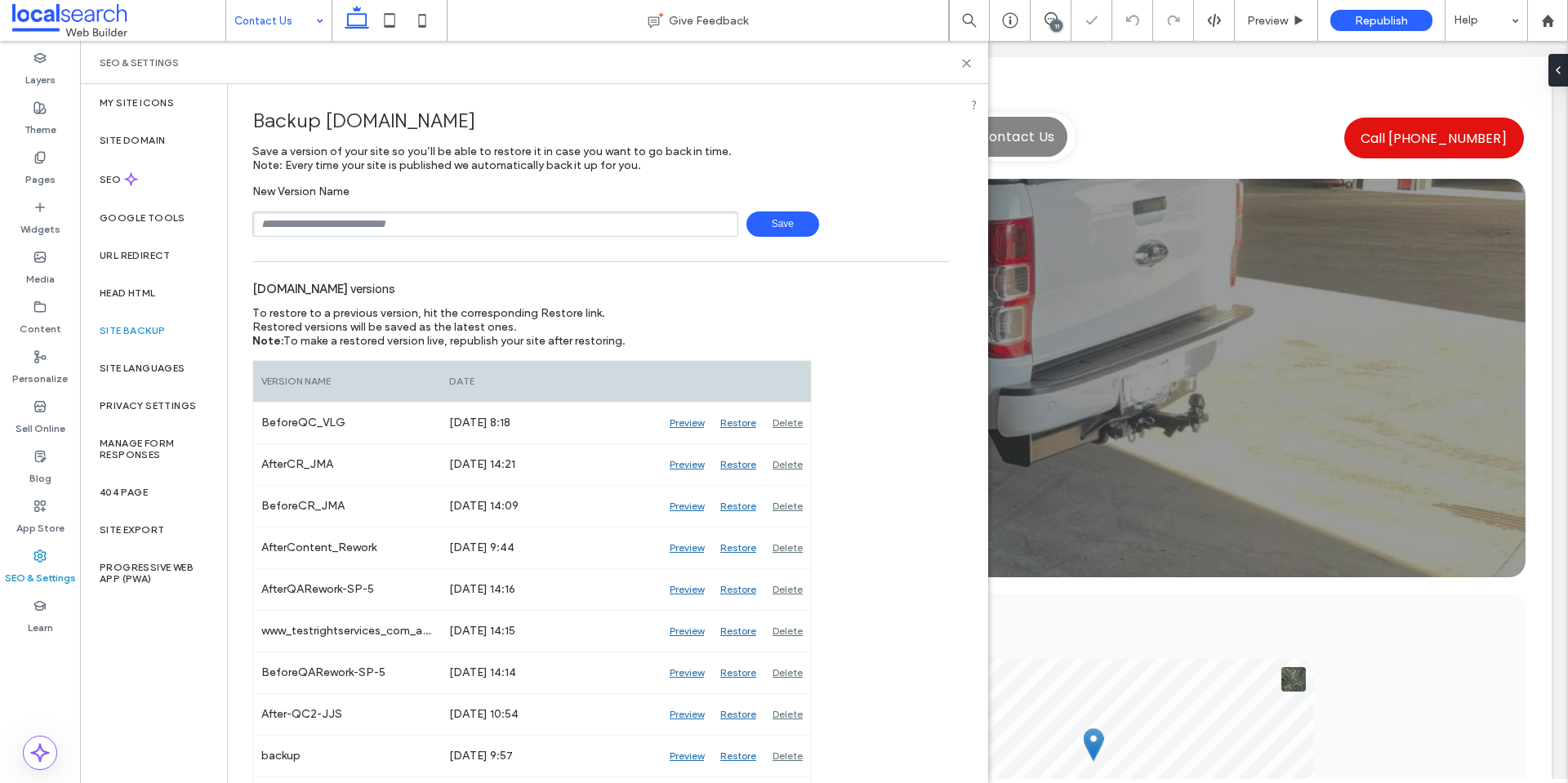
click at [395, 223] on input "text" at bounding box center [495, 224] width 486 height 25
type input "**********"
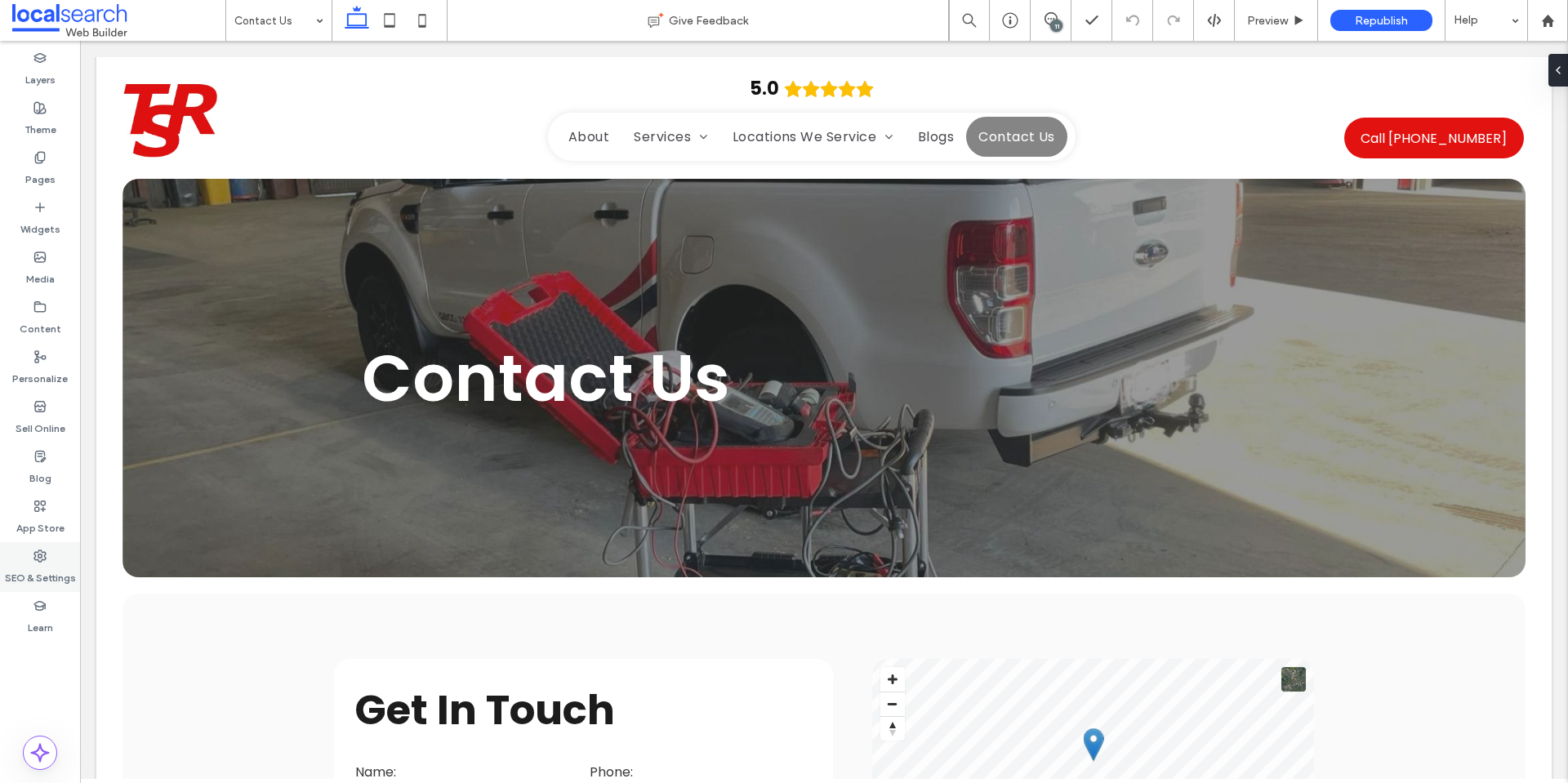
click at [40, 559] on icon at bounding box center [40, 557] width 13 height 13
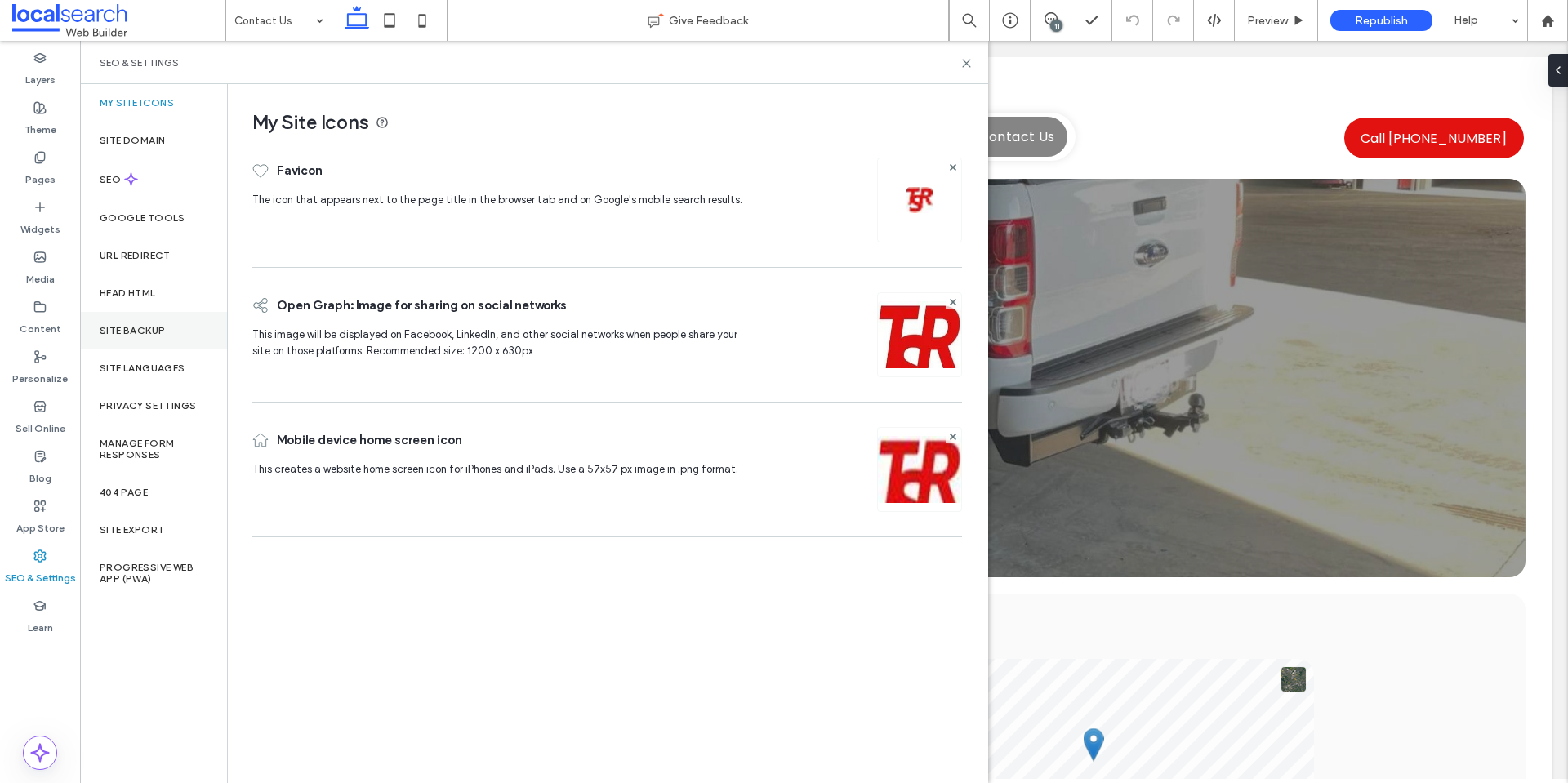
click at [147, 339] on div "Site Backup" at bounding box center [153, 330] width 147 height 38
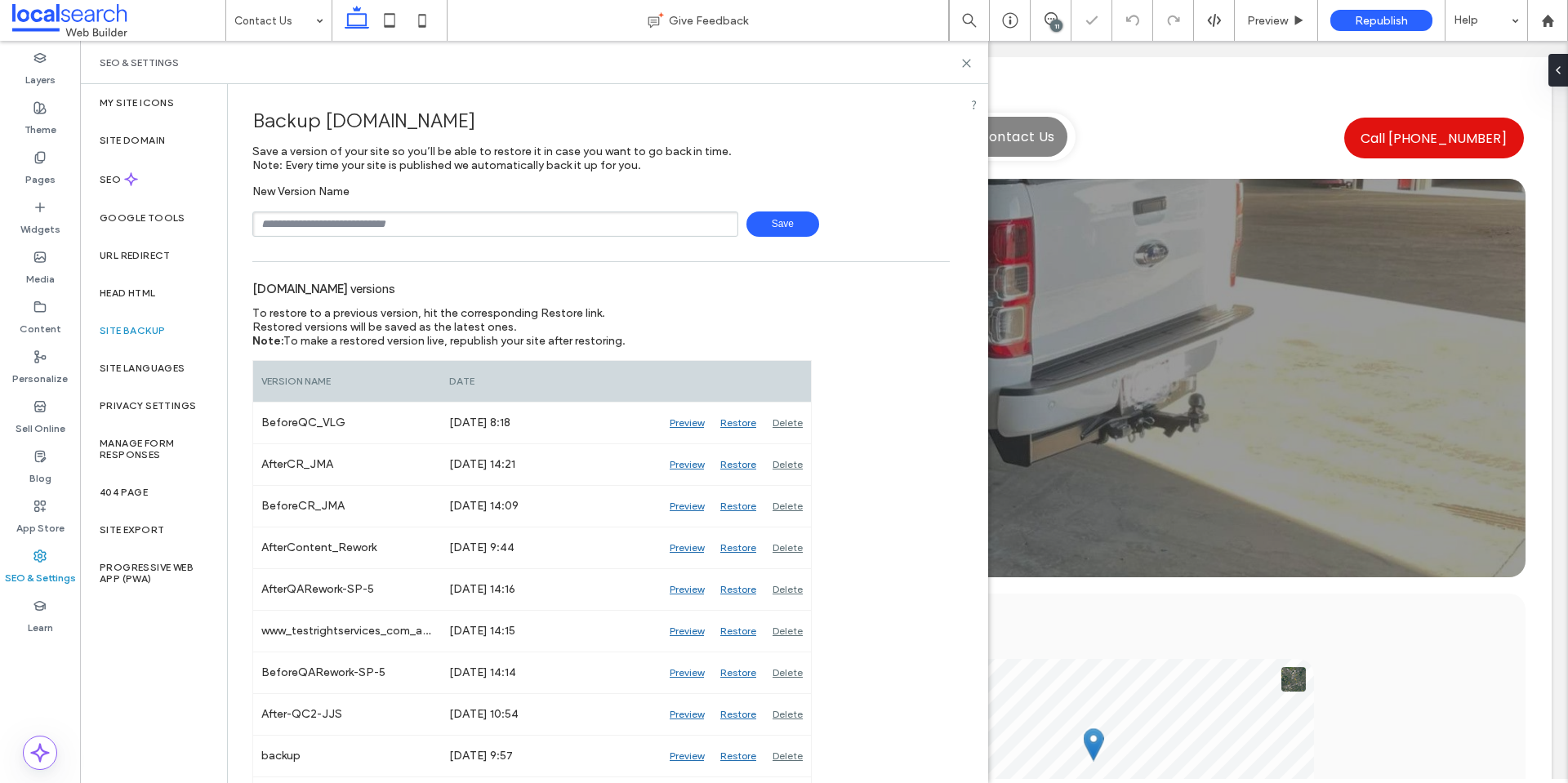
click at [530, 231] on input "text" at bounding box center [495, 224] width 486 height 25
type input "**********"
click at [782, 213] on span "Save" at bounding box center [782, 224] width 72 height 25
click at [967, 60] on icon at bounding box center [966, 63] width 13 height 13
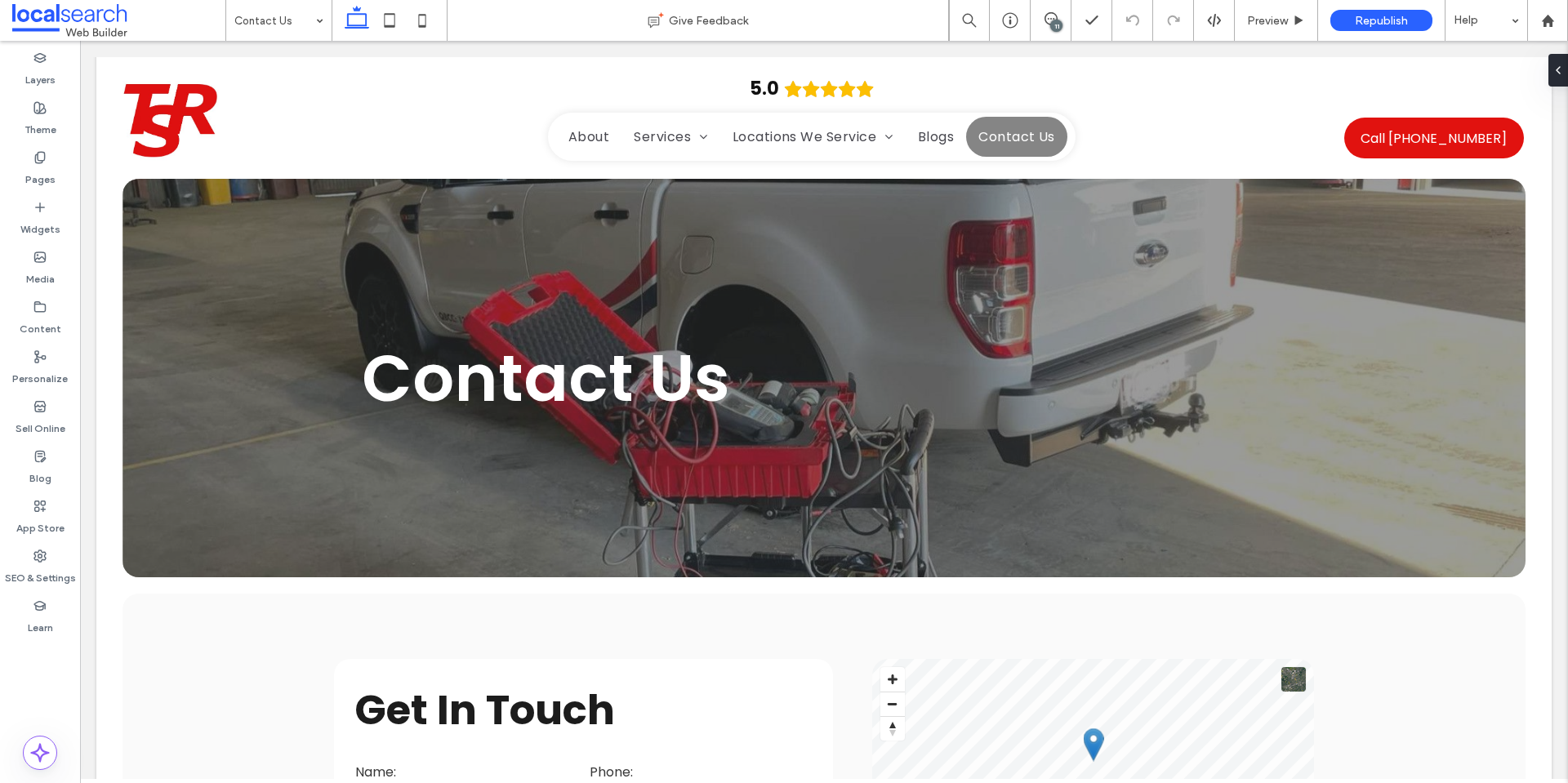
click at [78, 24] on span at bounding box center [118, 20] width 213 height 33
